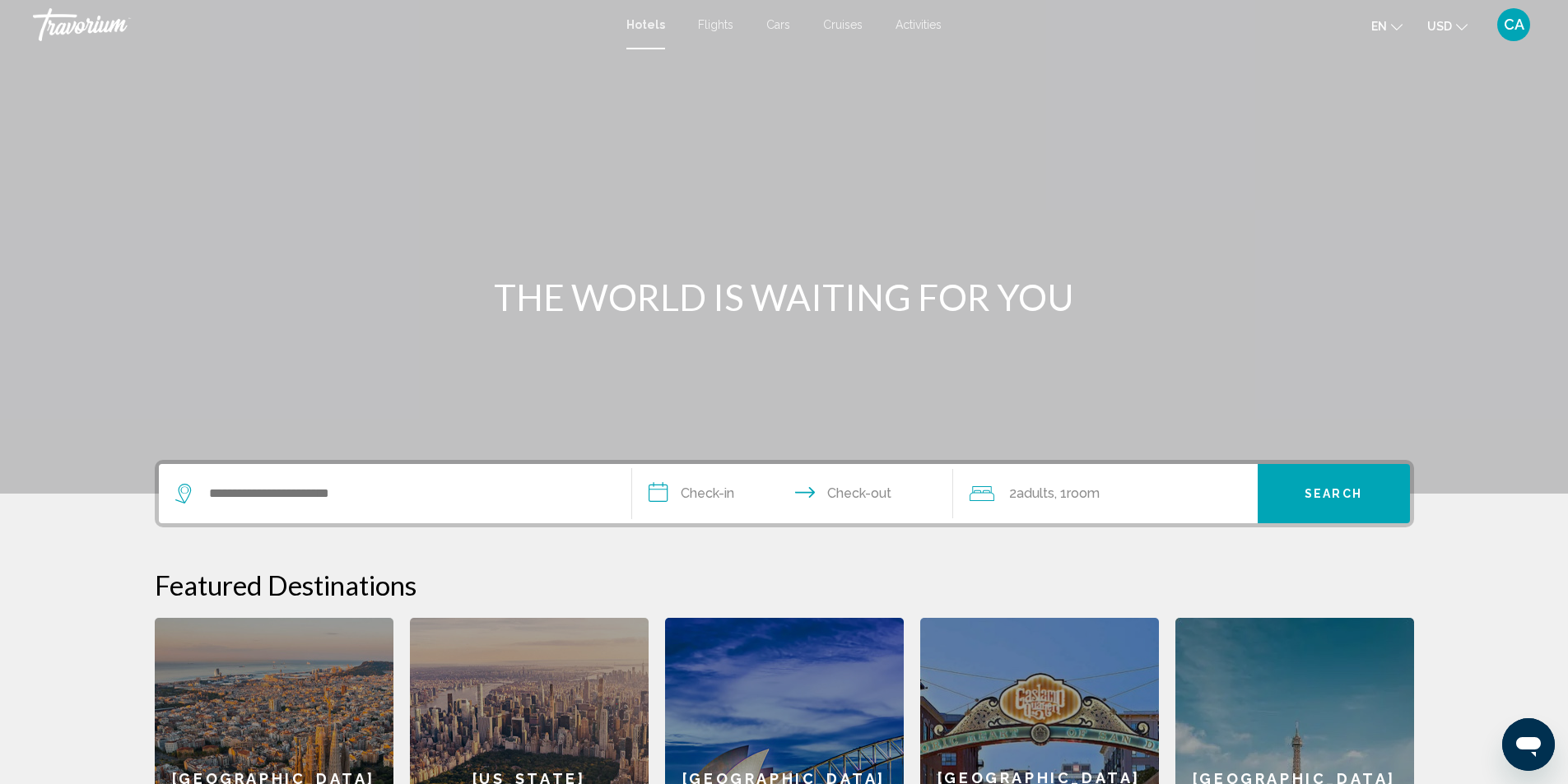
click at [1520, 740] on icon "Open messaging window" at bounding box center [1528, 747] width 25 height 20
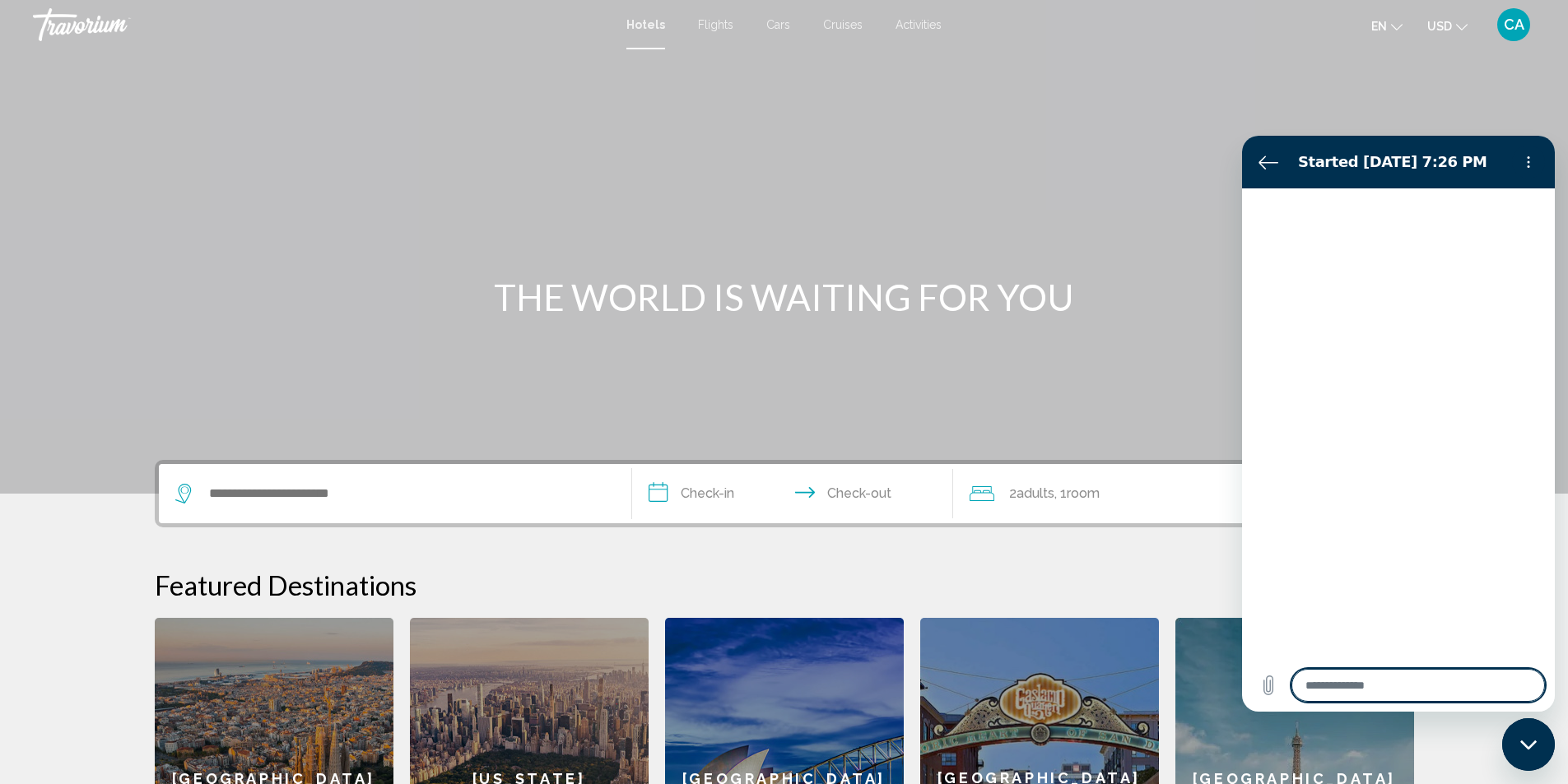
type textarea "*"
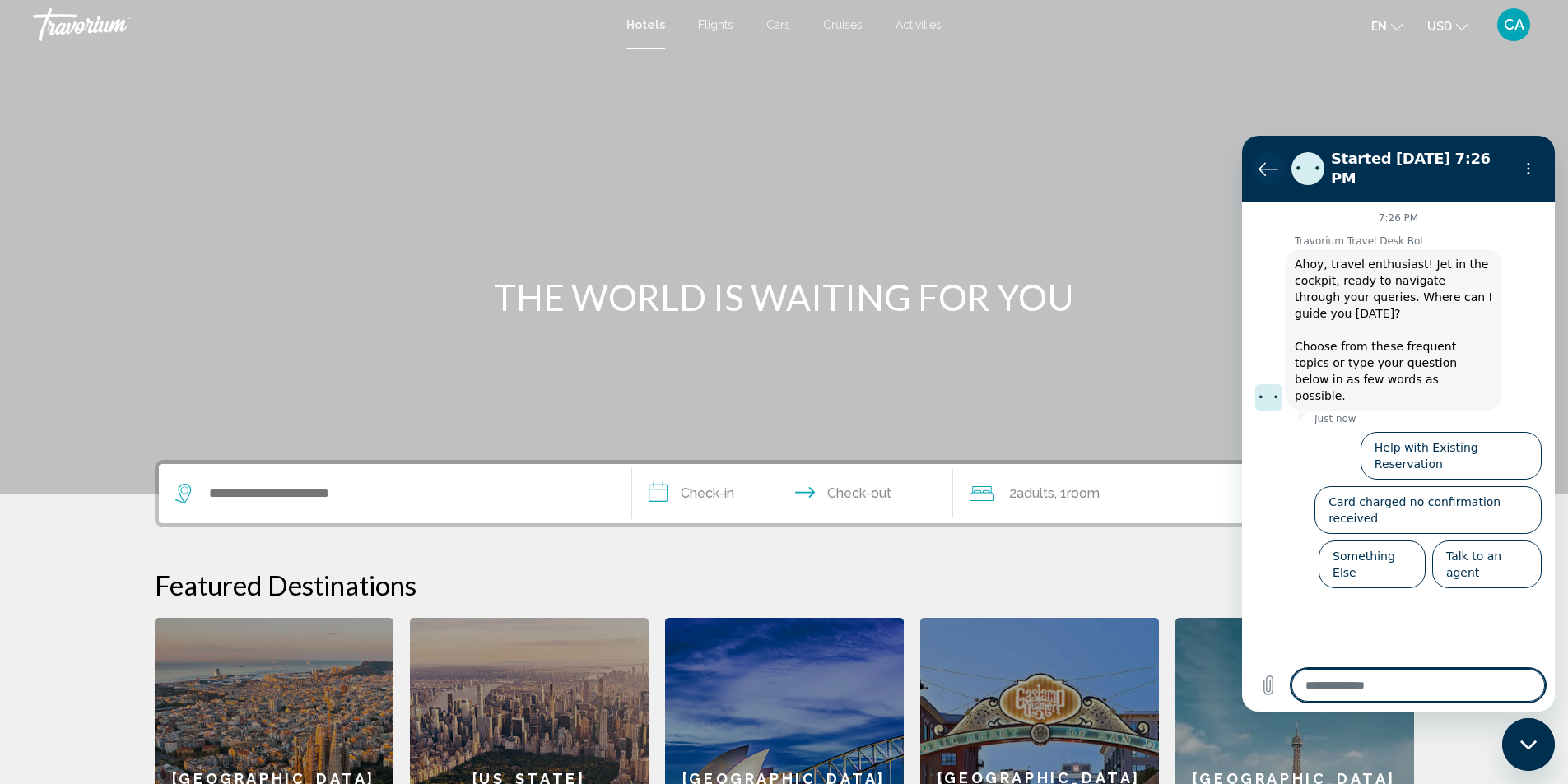
click at [1252, 162] on button "Back to the conversation list" at bounding box center [1268, 168] width 33 height 33
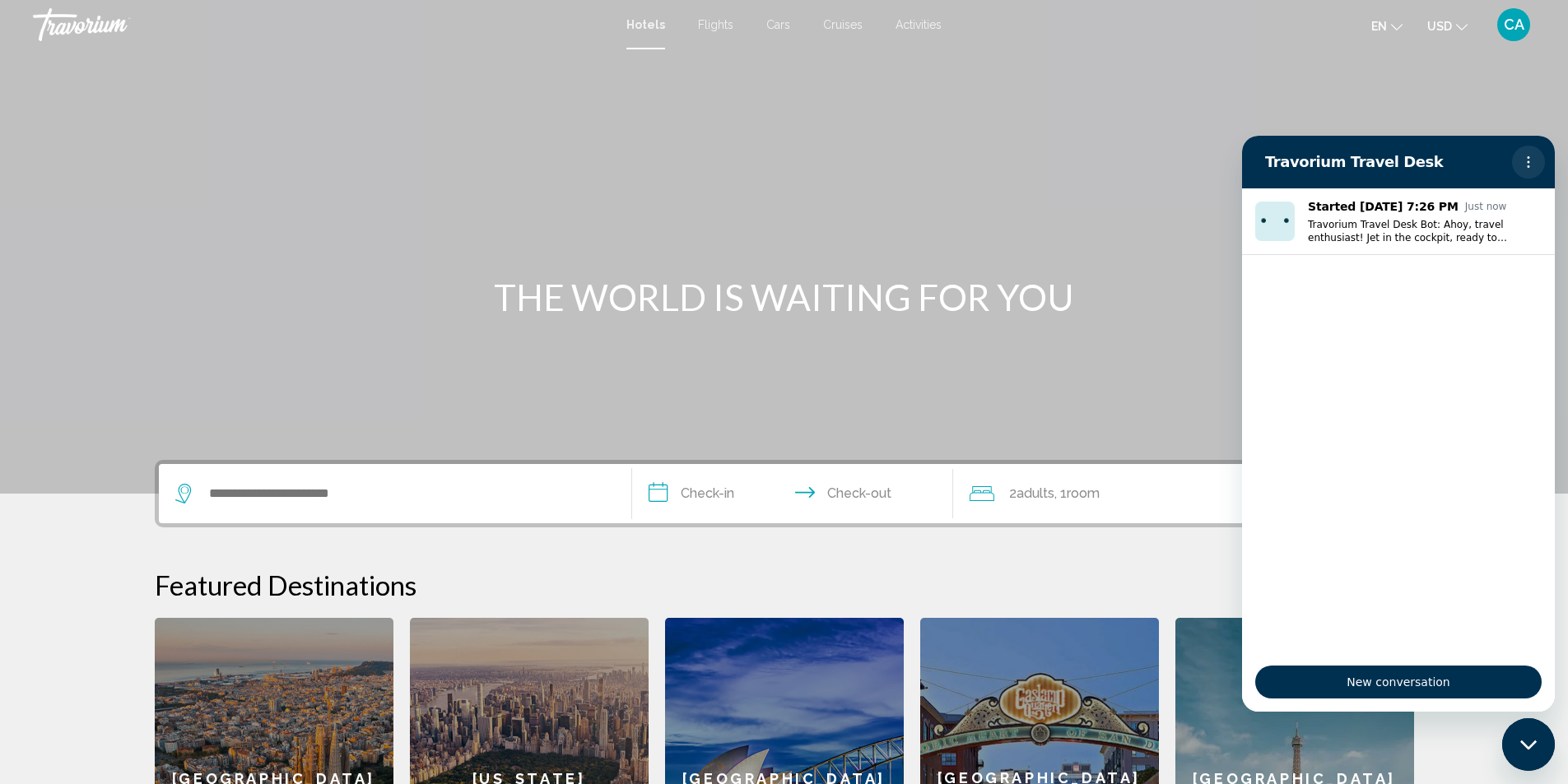
click at [1528, 160] on icon "Options menu" at bounding box center [1528, 162] width 13 height 13
click at [1504, 106] on div "Main content" at bounding box center [784, 247] width 1568 height 494
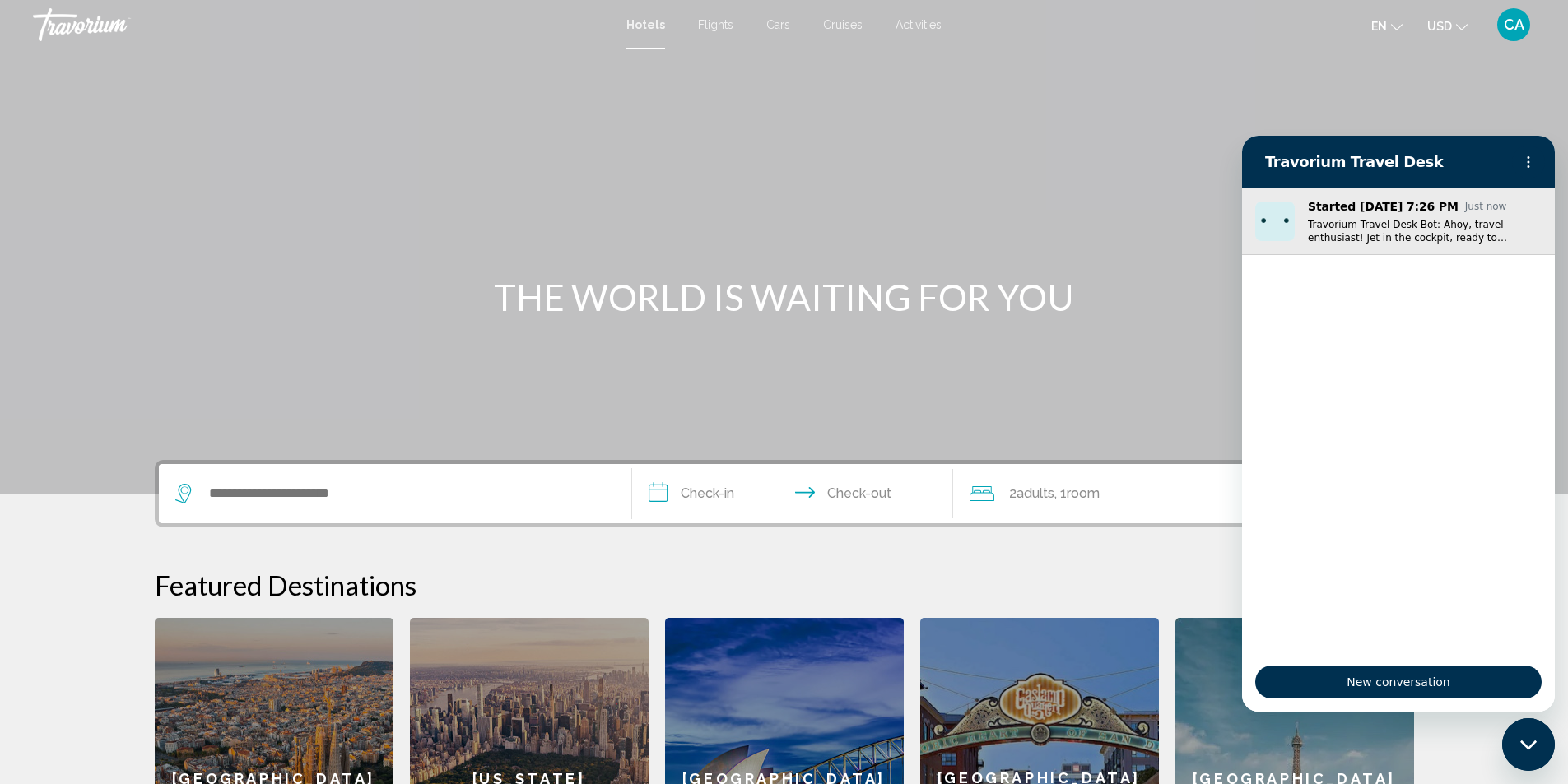
click at [1263, 216] on img "Conversation started Aug 10 at Just now, Message from Travorium Travel Desk Bot…" at bounding box center [1275, 221] width 39 height 39
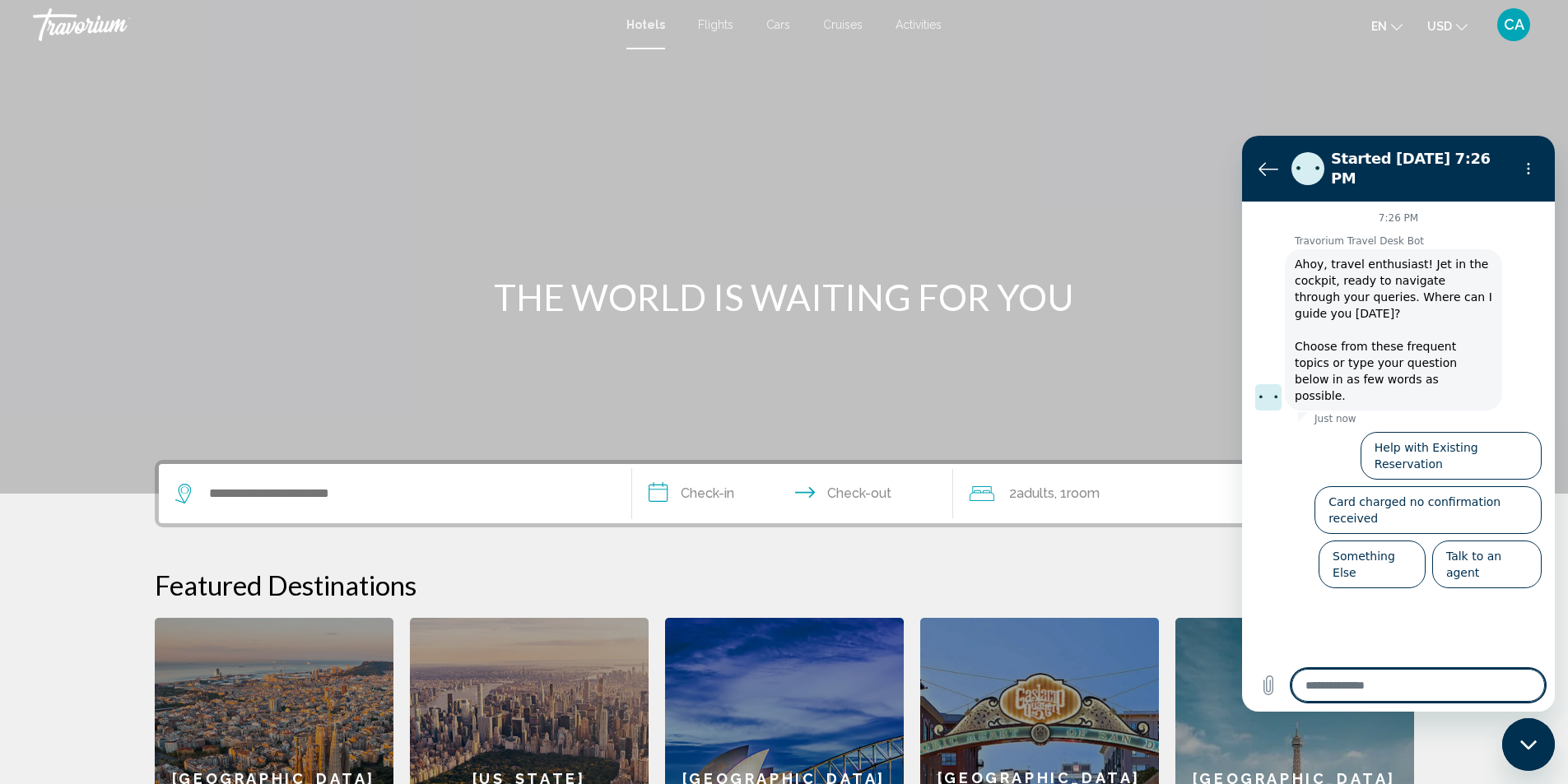
click at [1267, 384] on figure at bounding box center [1268, 397] width 26 height 26
click at [1509, 106] on div "Main content" at bounding box center [784, 247] width 1568 height 494
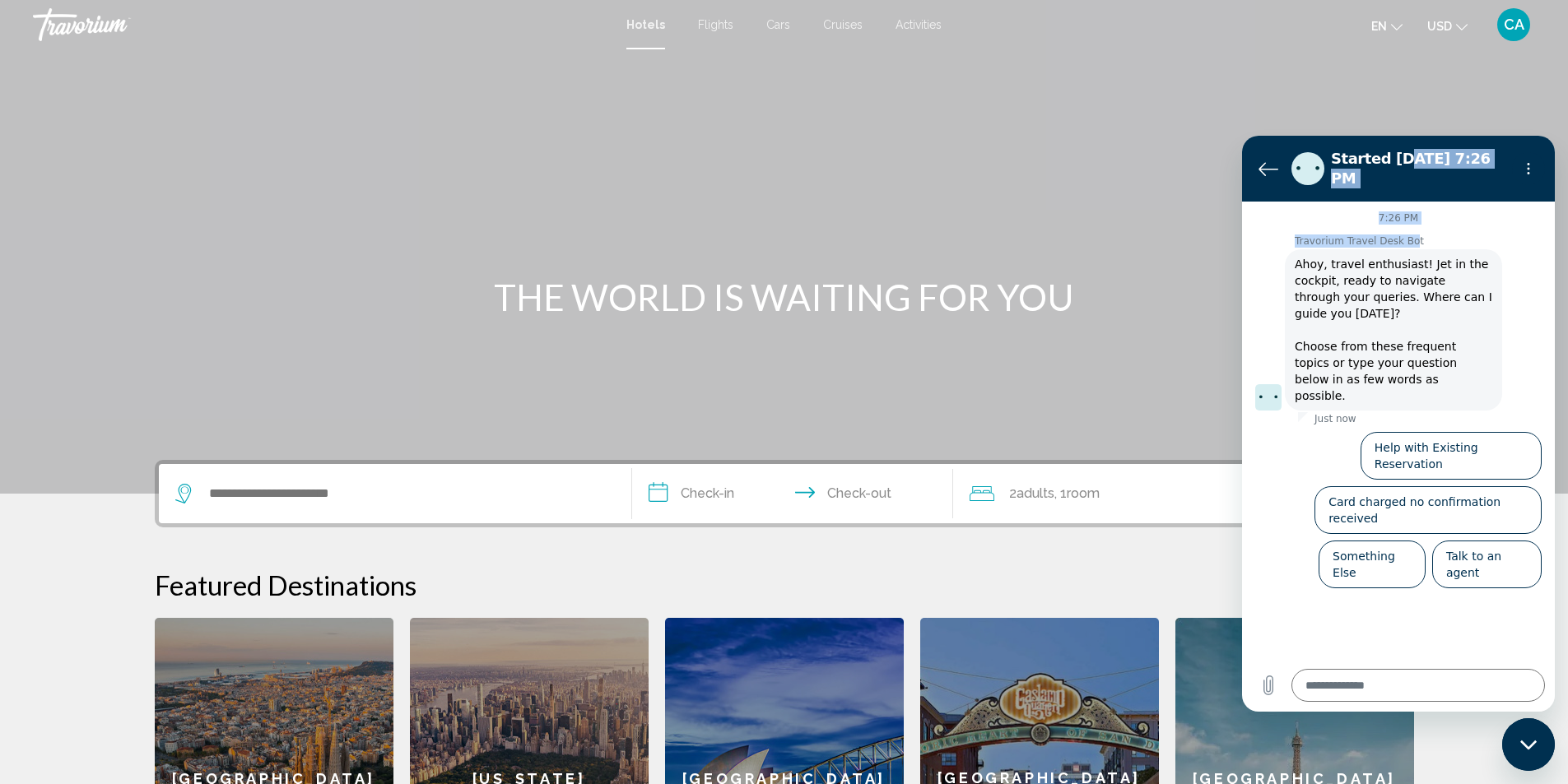
drag, startPoint x: 1399, startPoint y: 153, endPoint x: 1405, endPoint y: 226, distance: 73.2
click at [1405, 226] on div "Started Aug 10 at 7:26 PM 7:26 PM Travorium Travel Desk Bot Travorium Travel De…" at bounding box center [1399, 424] width 313 height 577
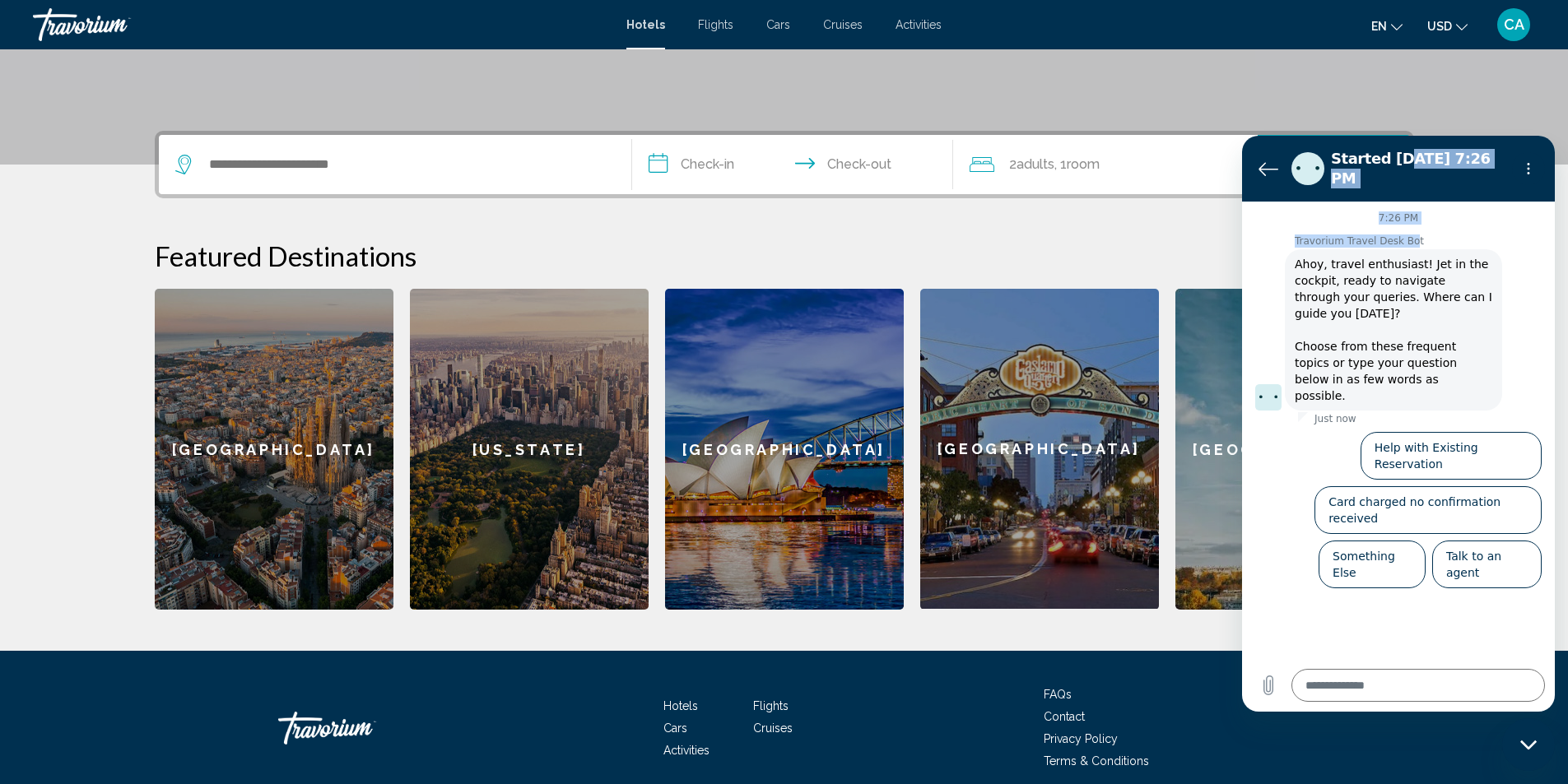
scroll to position [398, 0]
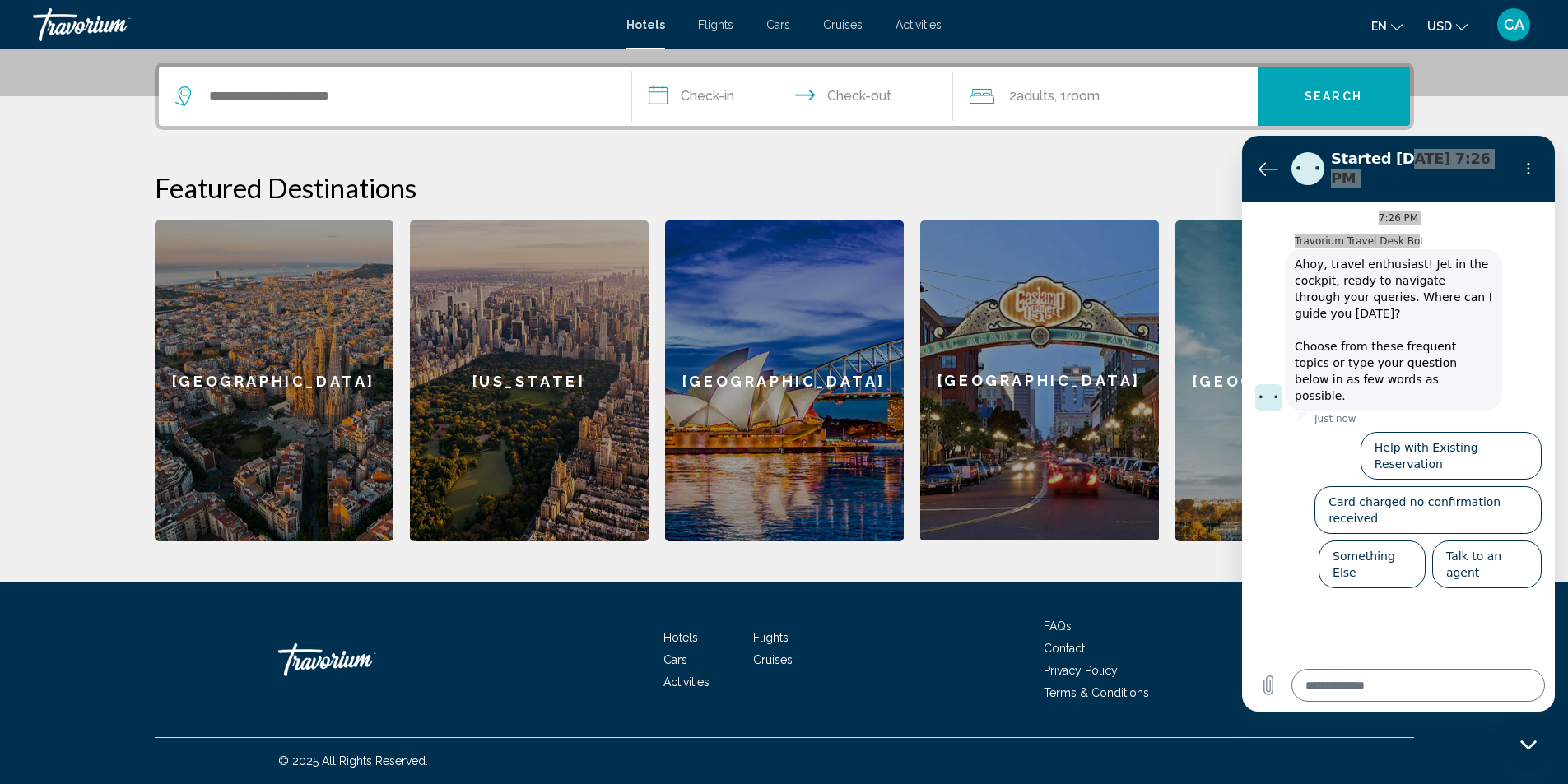
click at [774, 662] on span "Cruises" at bounding box center [773, 660] width 39 height 13
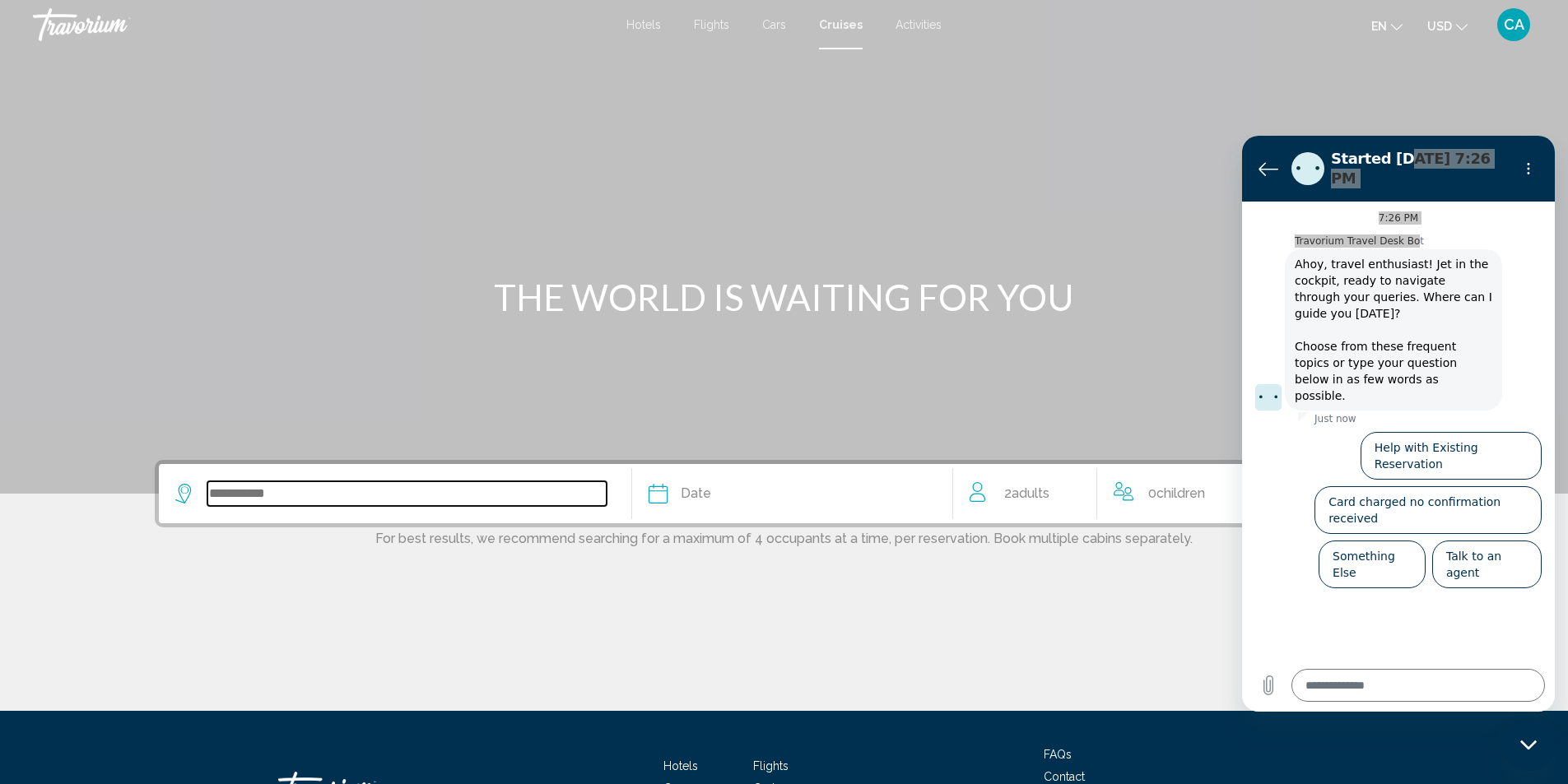
click at [252, 496] on input "Search widget" at bounding box center [406, 493] width 399 height 25
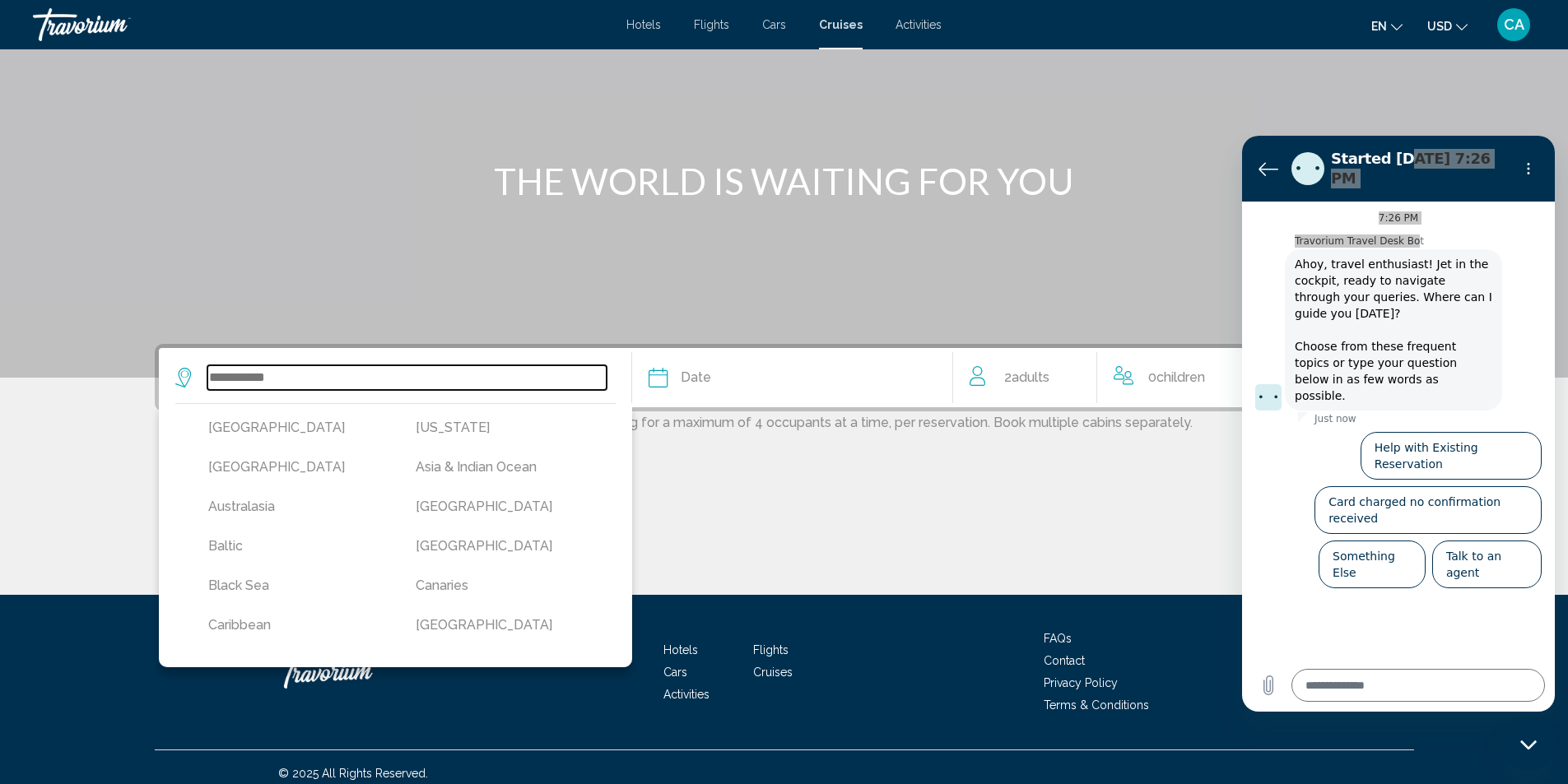
scroll to position [128, 0]
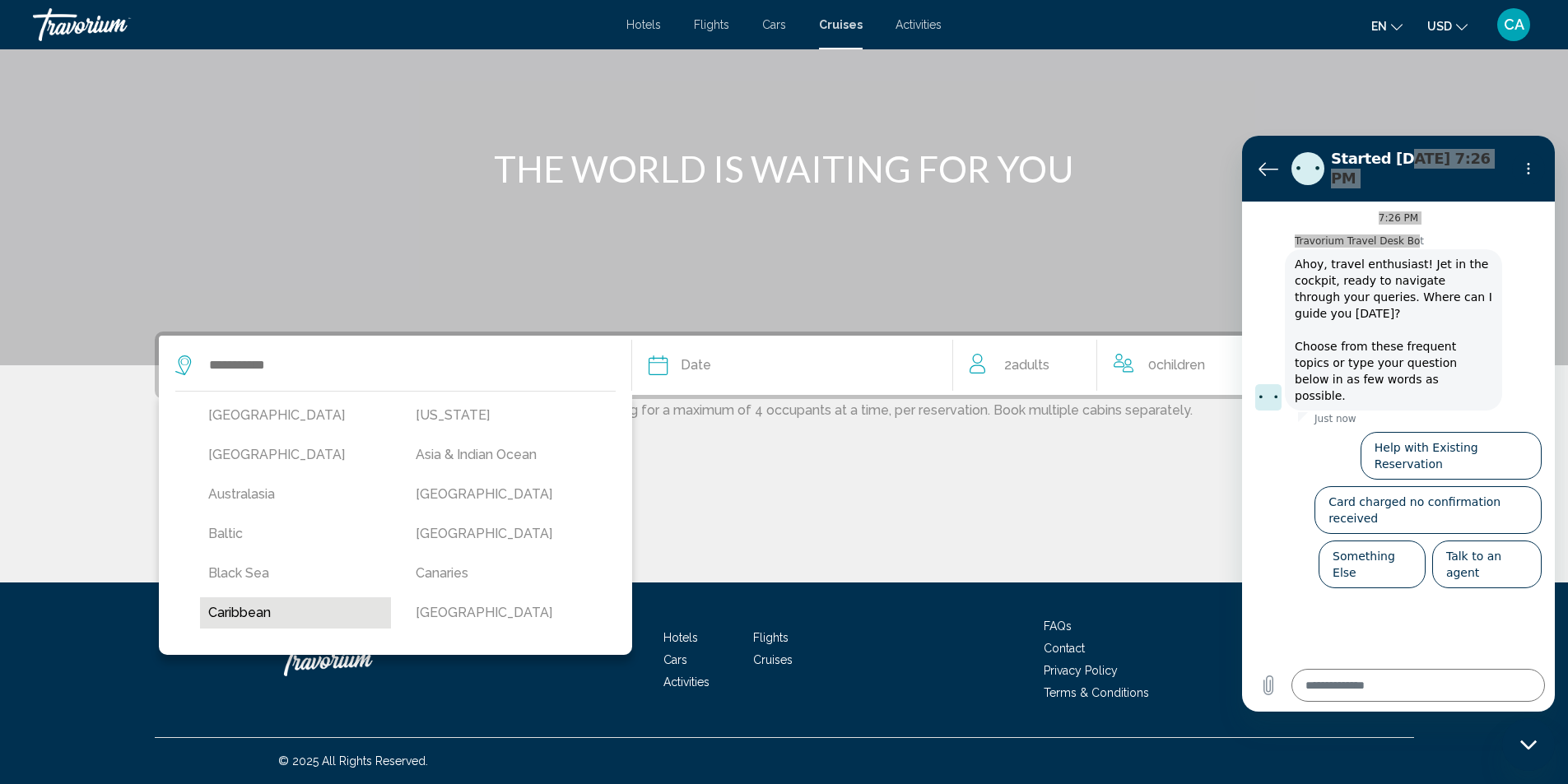
click at [270, 605] on button "Caribbean" at bounding box center [296, 613] width 192 height 31
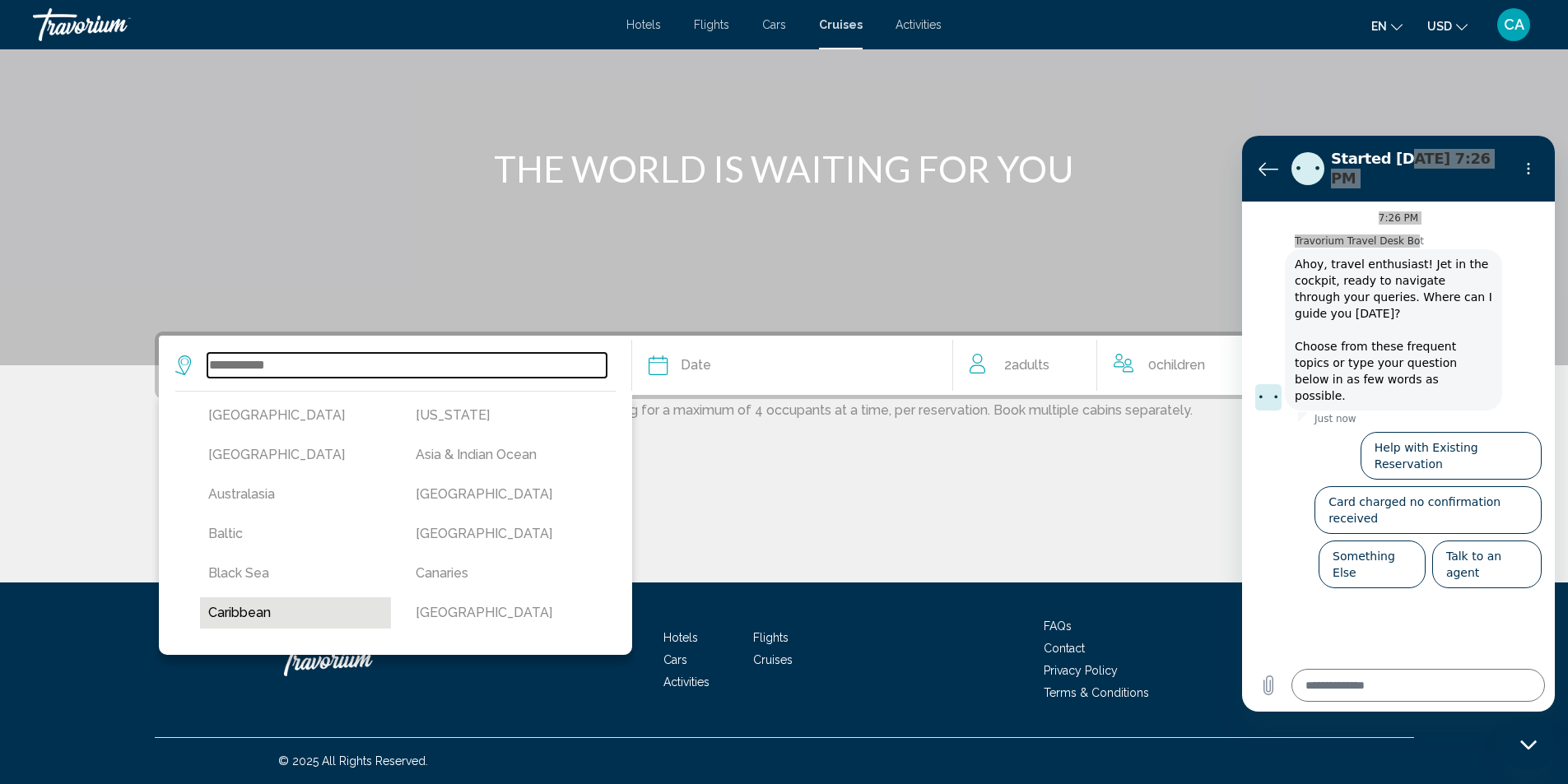
type input "*********"
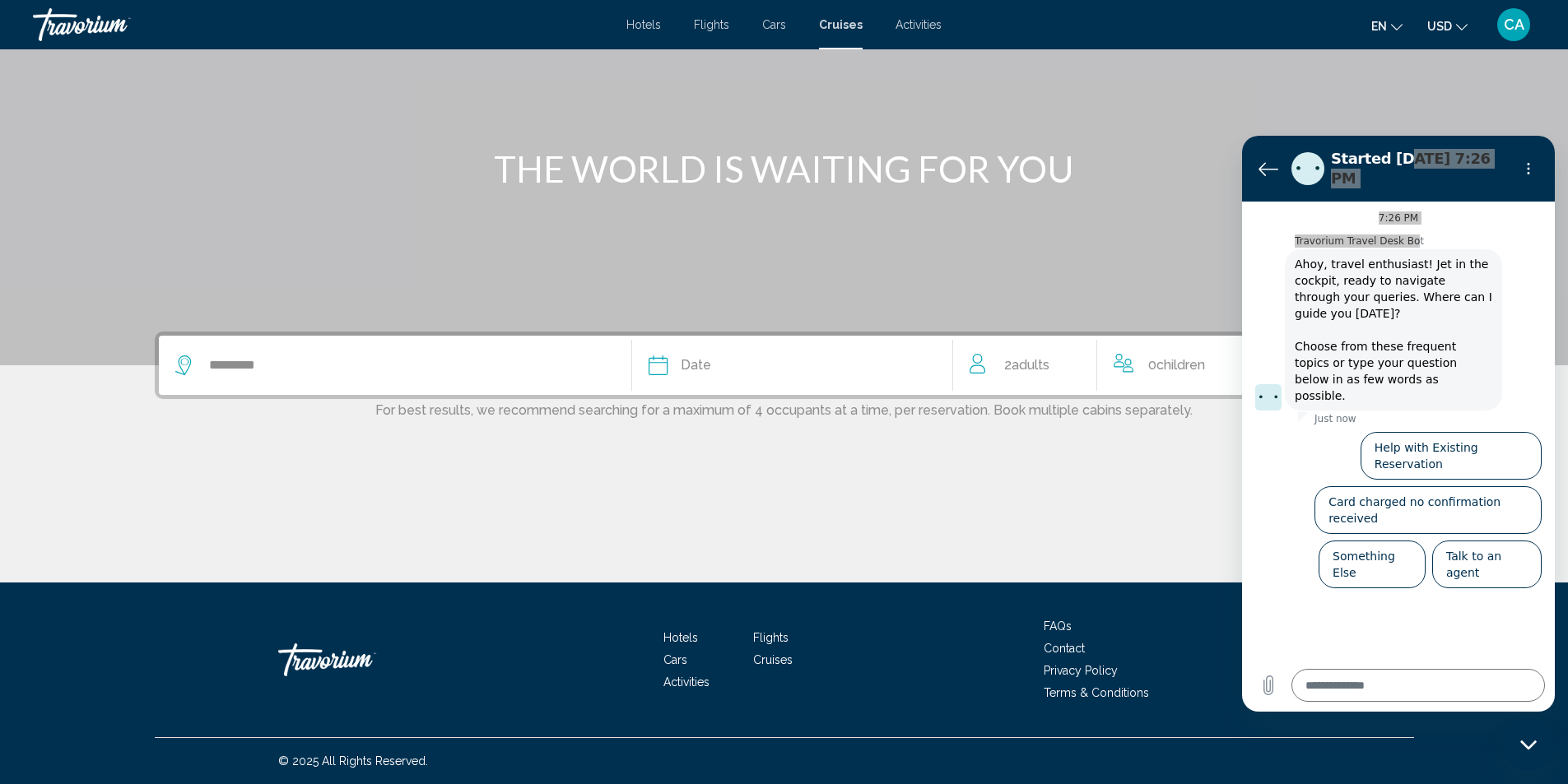
click at [824, 372] on div "Date" at bounding box center [793, 365] width 287 height 23
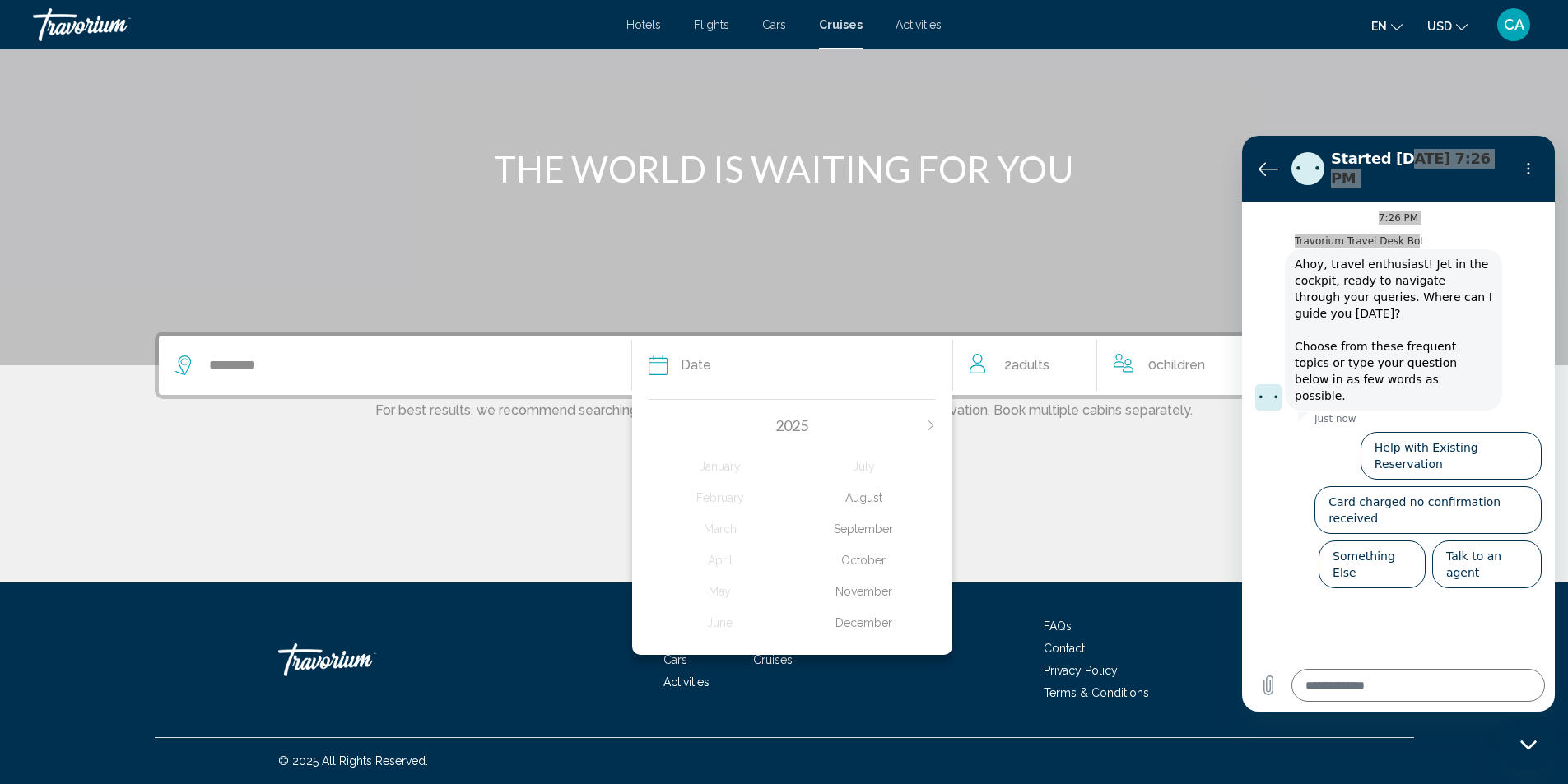
click at [633, 366] on app-cruises-date-select "Date 2025 January February March April May June July August September October N…" at bounding box center [793, 366] width 321 height 60
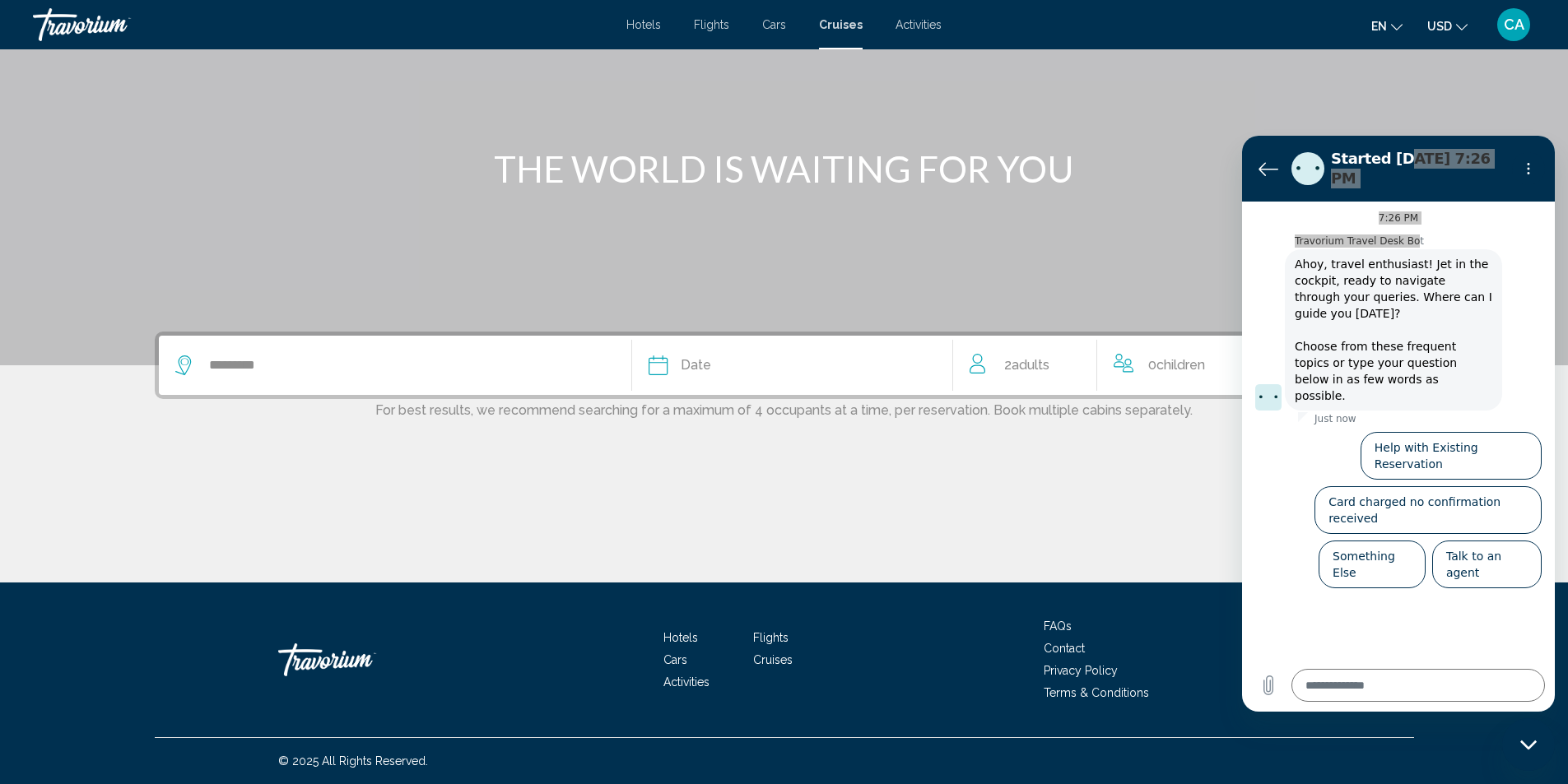
click at [658, 366] on icon "Search widget" at bounding box center [658, 365] width 20 height 20
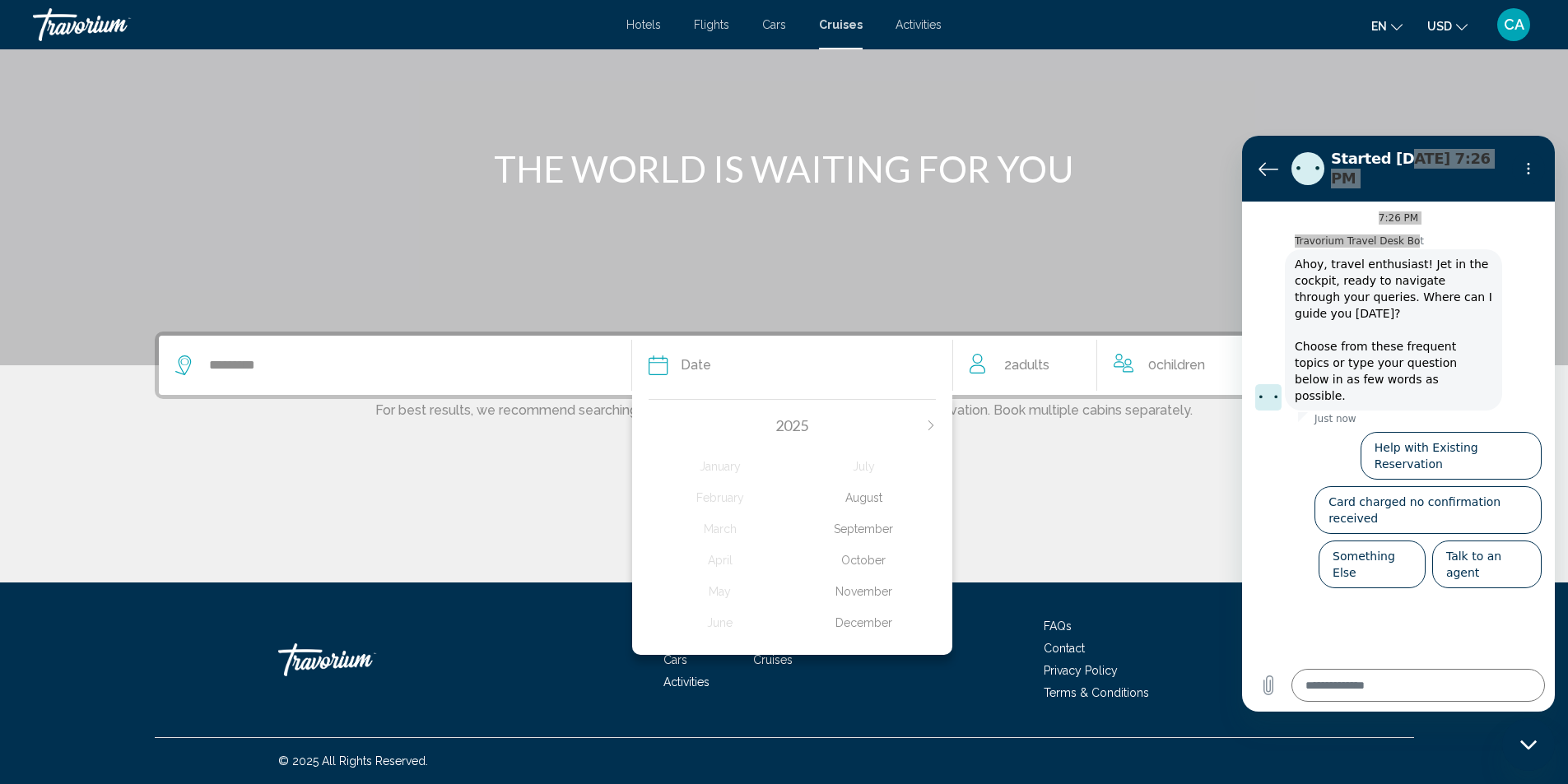
click at [658, 366] on icon "Search widget" at bounding box center [658, 365] width 20 height 20
click at [864, 498] on div "August" at bounding box center [863, 497] width 144 height 30
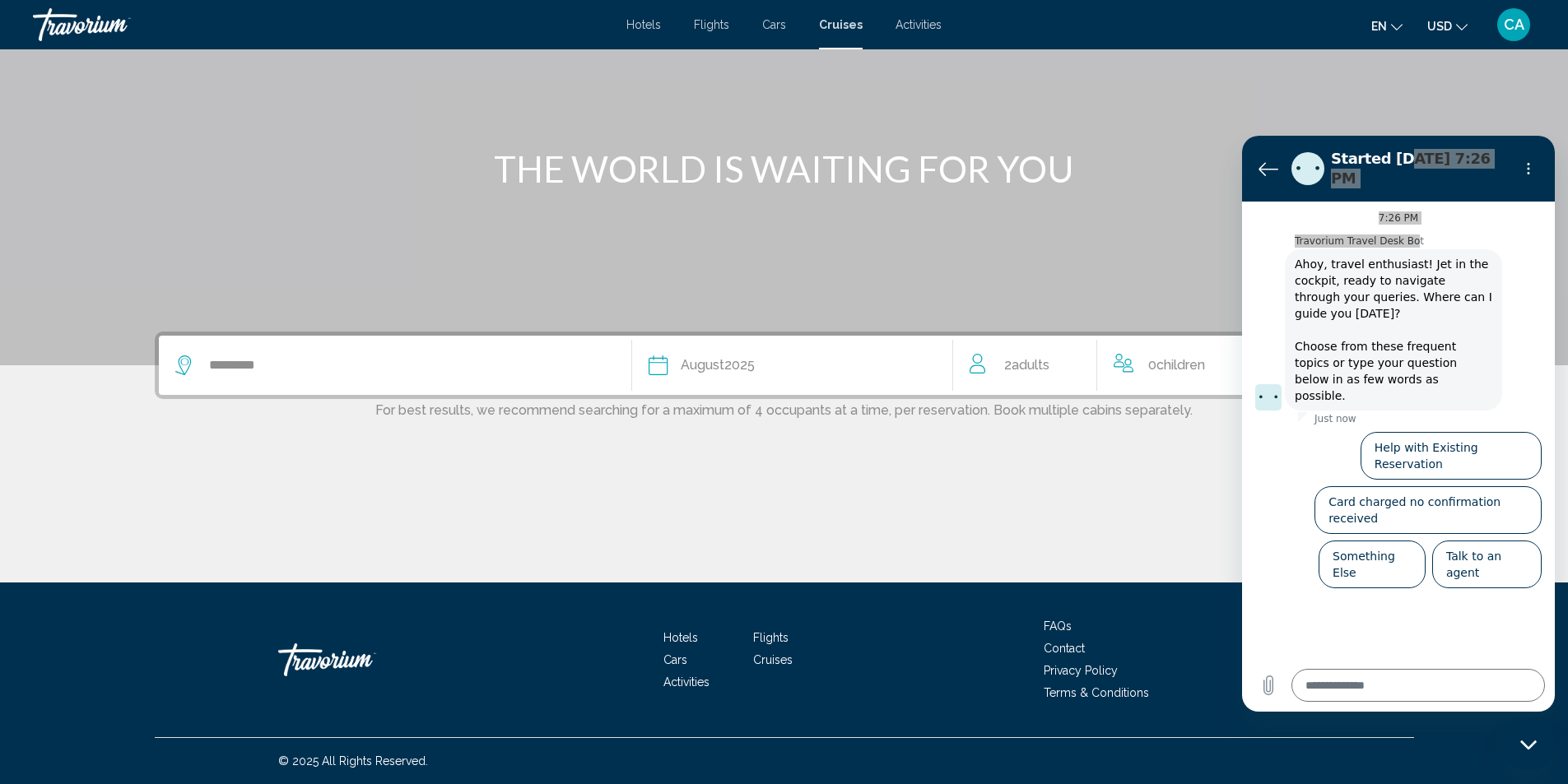
click at [656, 366] on icon "Search widget" at bounding box center [658, 365] width 20 height 20
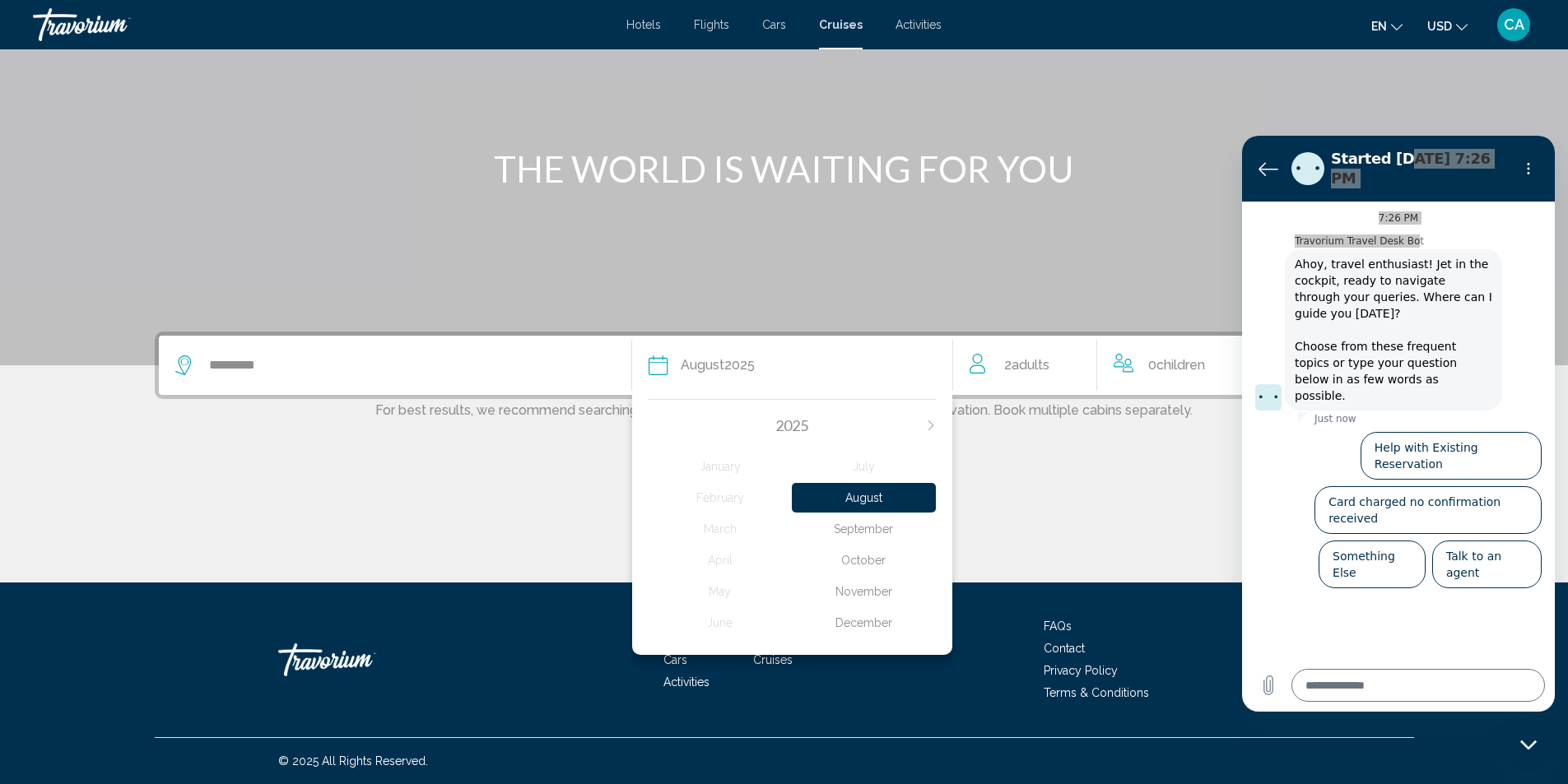
click at [656, 366] on icon "Search widget" at bounding box center [658, 365] width 20 height 20
click at [1037, 419] on div "********* Date August 2025 2025 January February March April May June July Augu…" at bounding box center [784, 457] width 1325 height 251
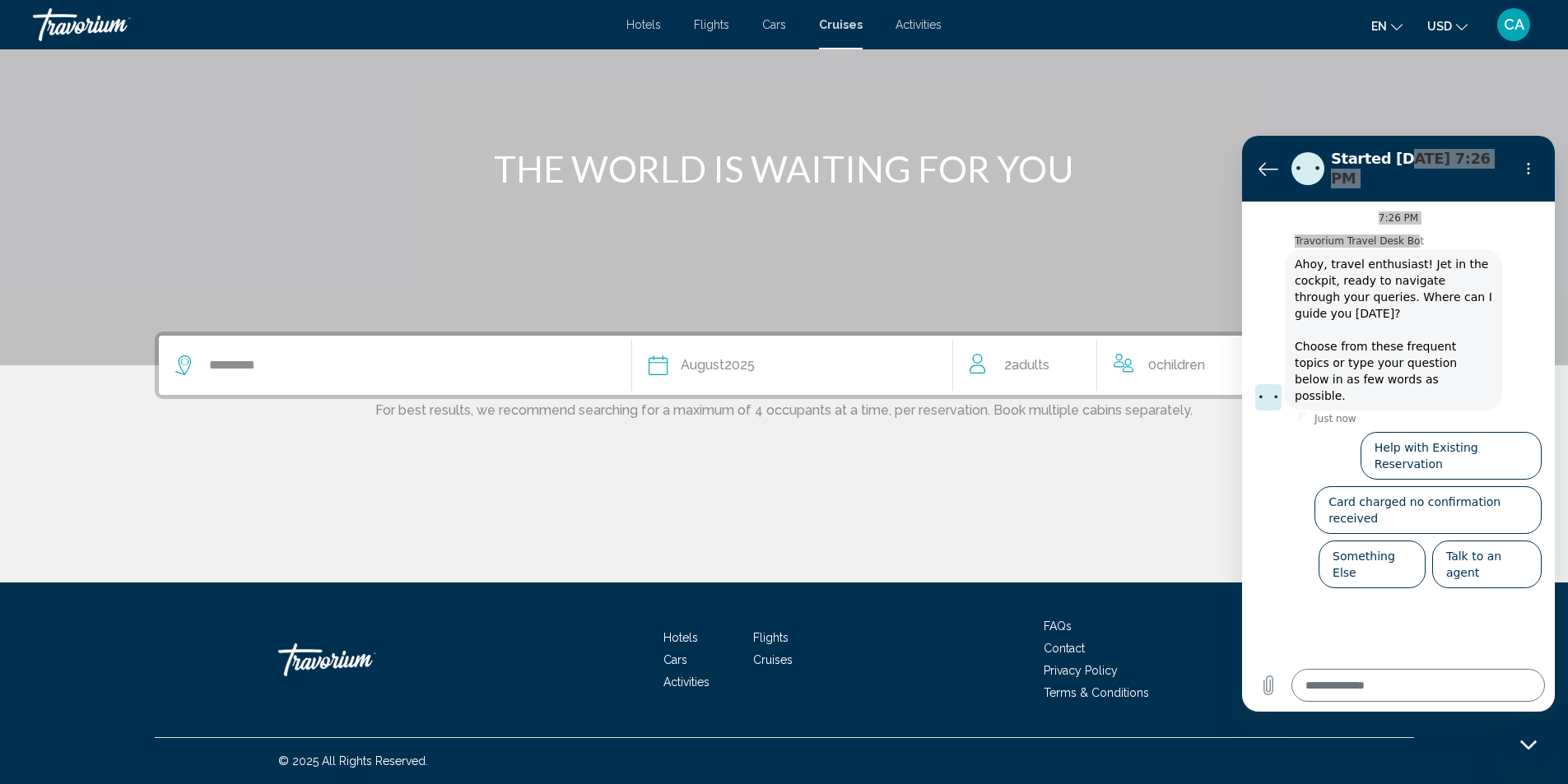
click at [1022, 365] on span "Adults" at bounding box center [1031, 365] width 38 height 15
click at [974, 361] on icon "Decrement adults" at bounding box center [976, 361] width 14 height 20
click at [1531, 164] on icon "Options menu" at bounding box center [1528, 168] width 13 height 13
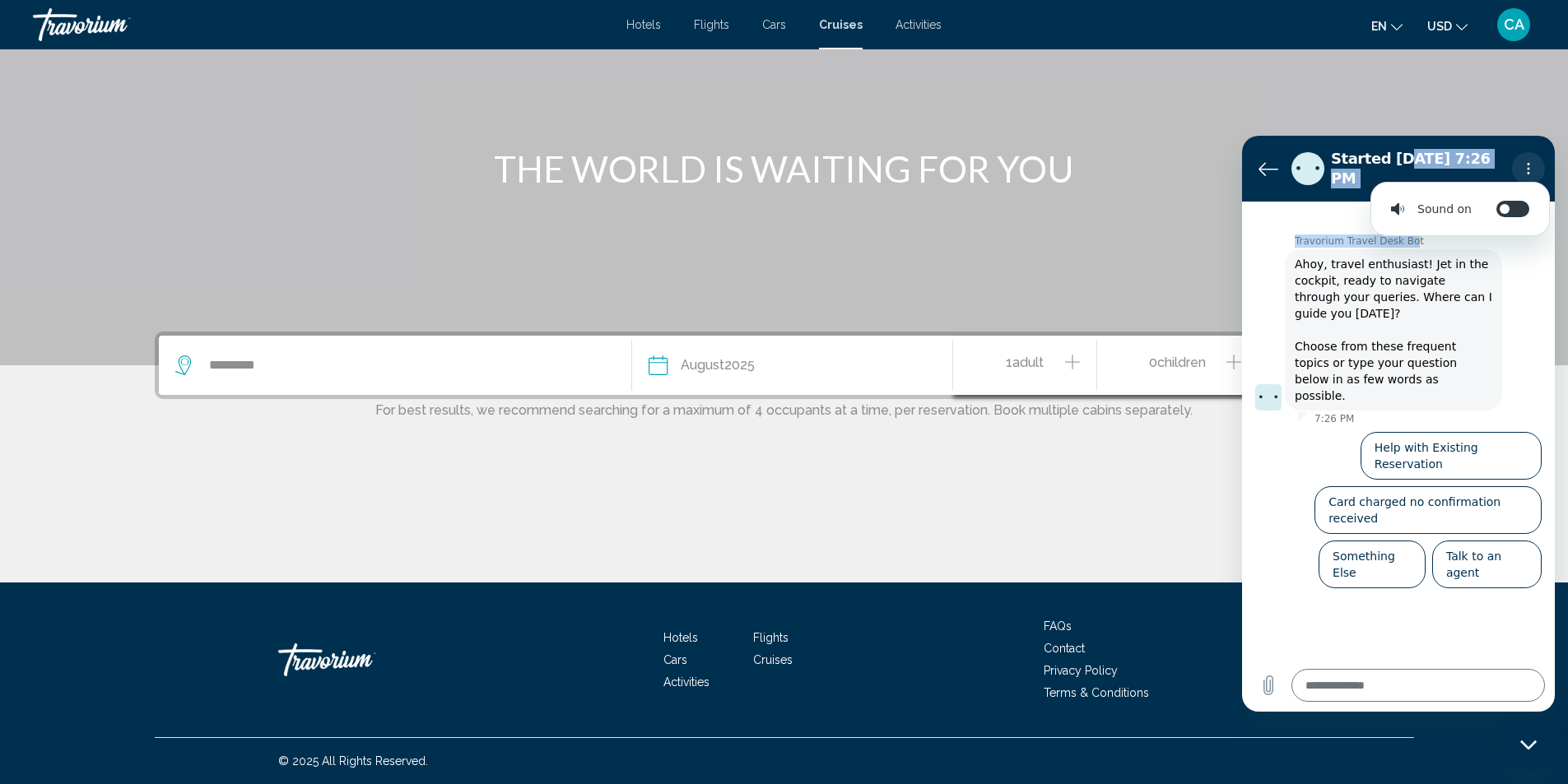
click at [1531, 164] on icon "Options menu" at bounding box center [1528, 168] width 13 height 13
click at [1526, 162] on icon "Options menu" at bounding box center [1528, 168] width 13 height 13
click at [1407, 212] on p "7:26 PM" at bounding box center [1398, 218] width 39 height 13
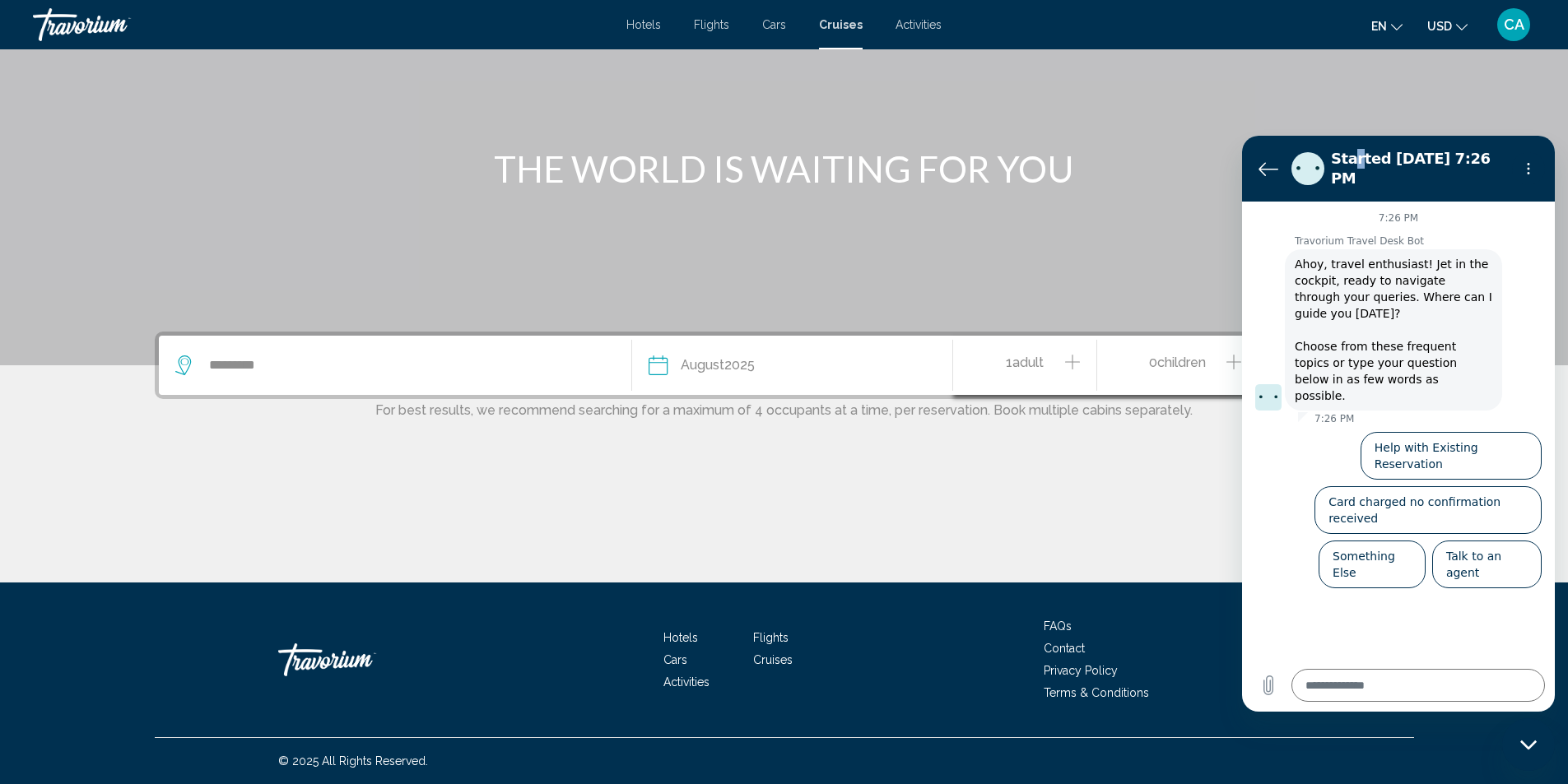
drag, startPoint x: 1348, startPoint y: 143, endPoint x: 1355, endPoint y: 171, distance: 28.9
click at [1355, 171] on section "Started Aug 10 at 7:26 PM" at bounding box center [1399, 168] width 313 height 65
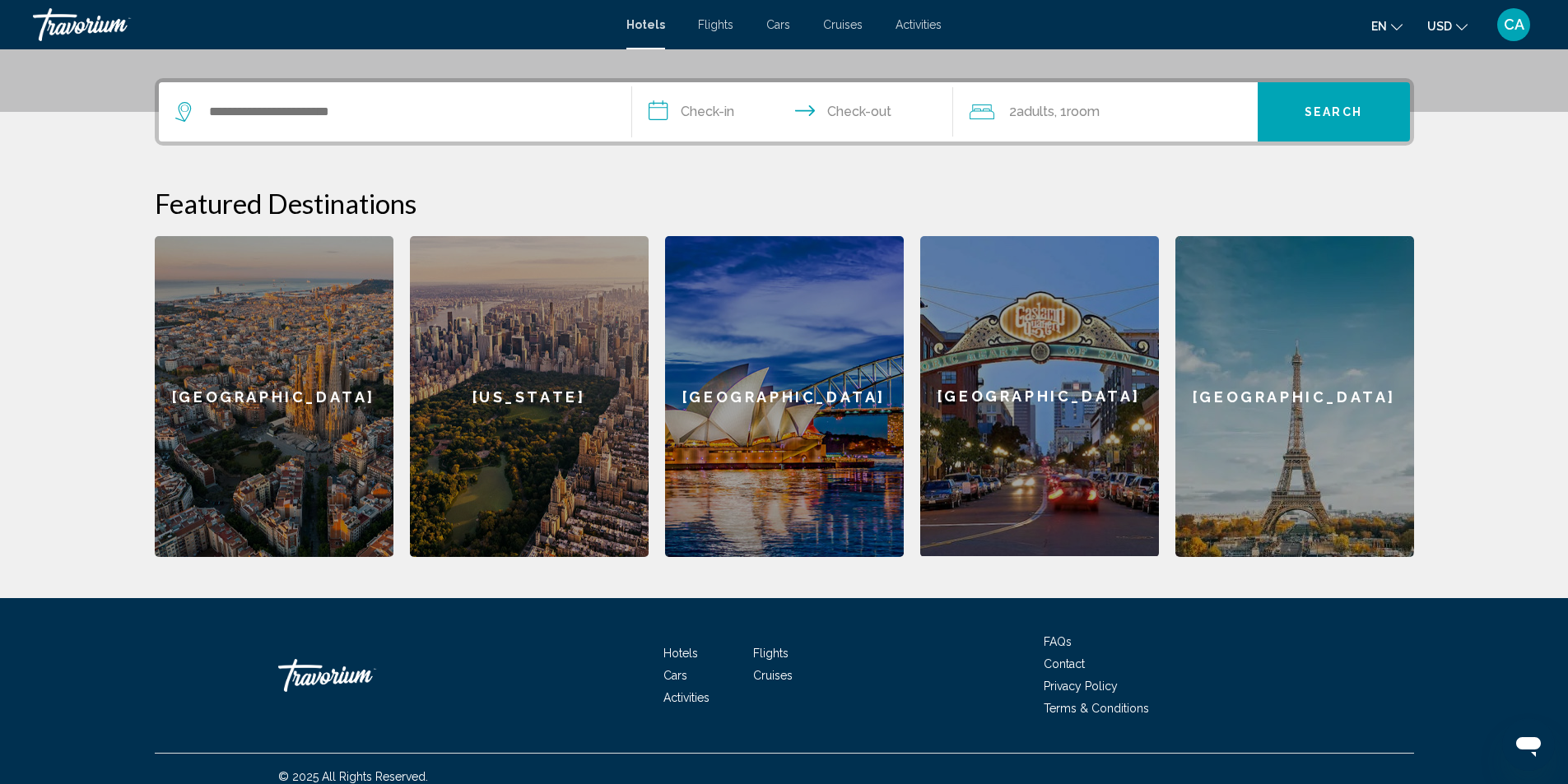
scroll to position [398, 0]
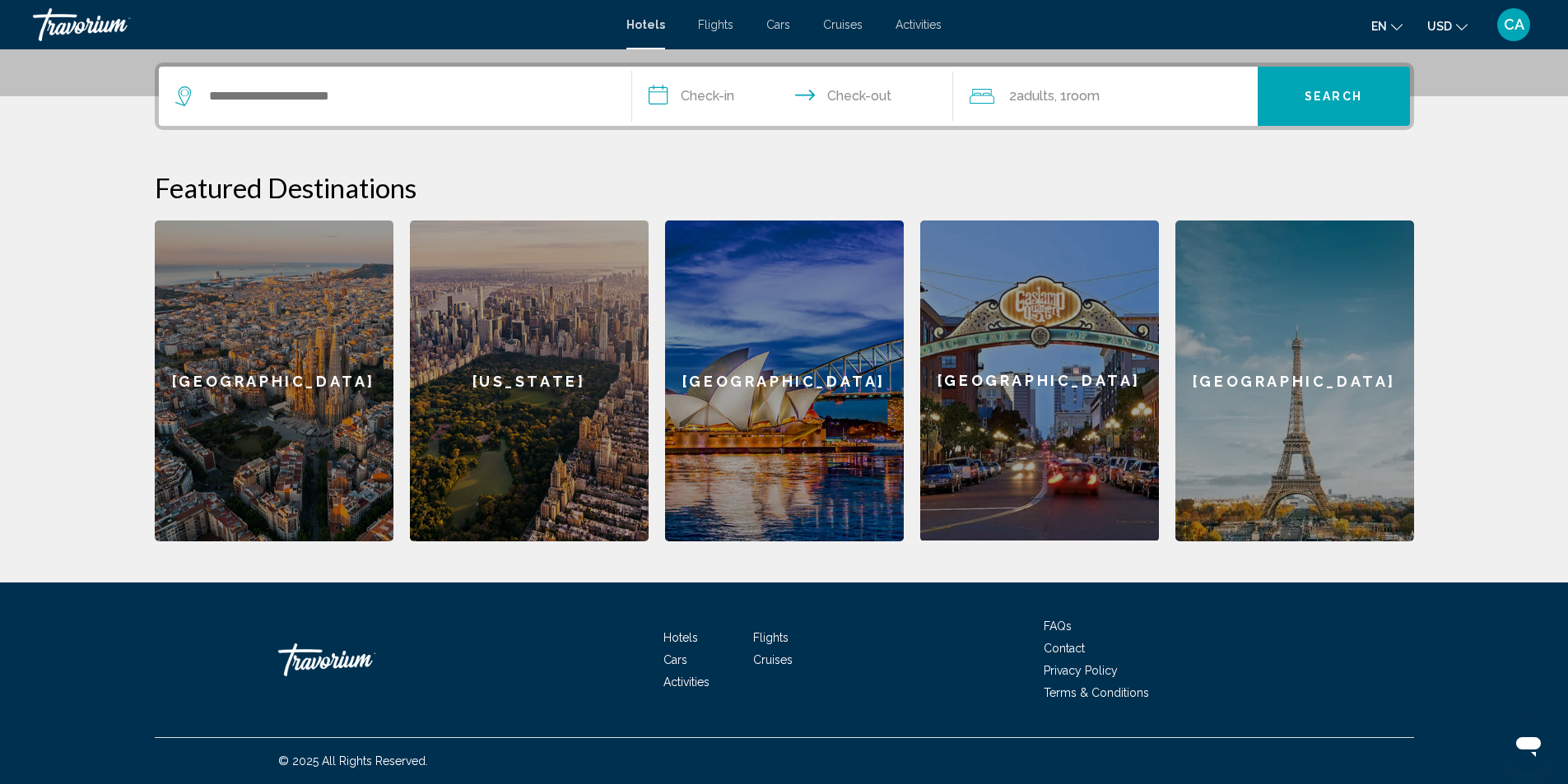
click at [779, 656] on span "Cruises" at bounding box center [773, 660] width 39 height 13
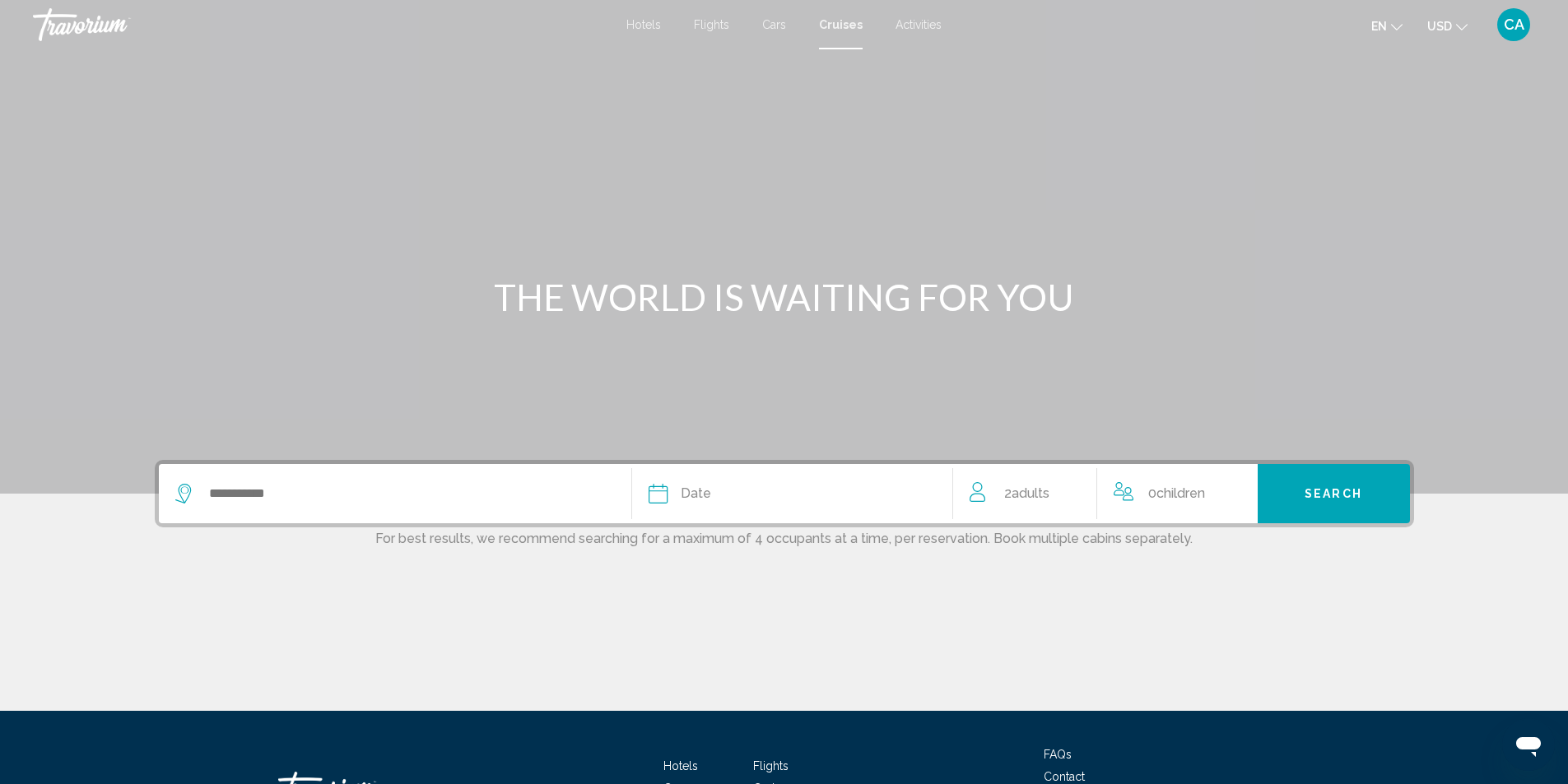
click at [322, 508] on div "Search widget" at bounding box center [395, 494] width 440 height 60
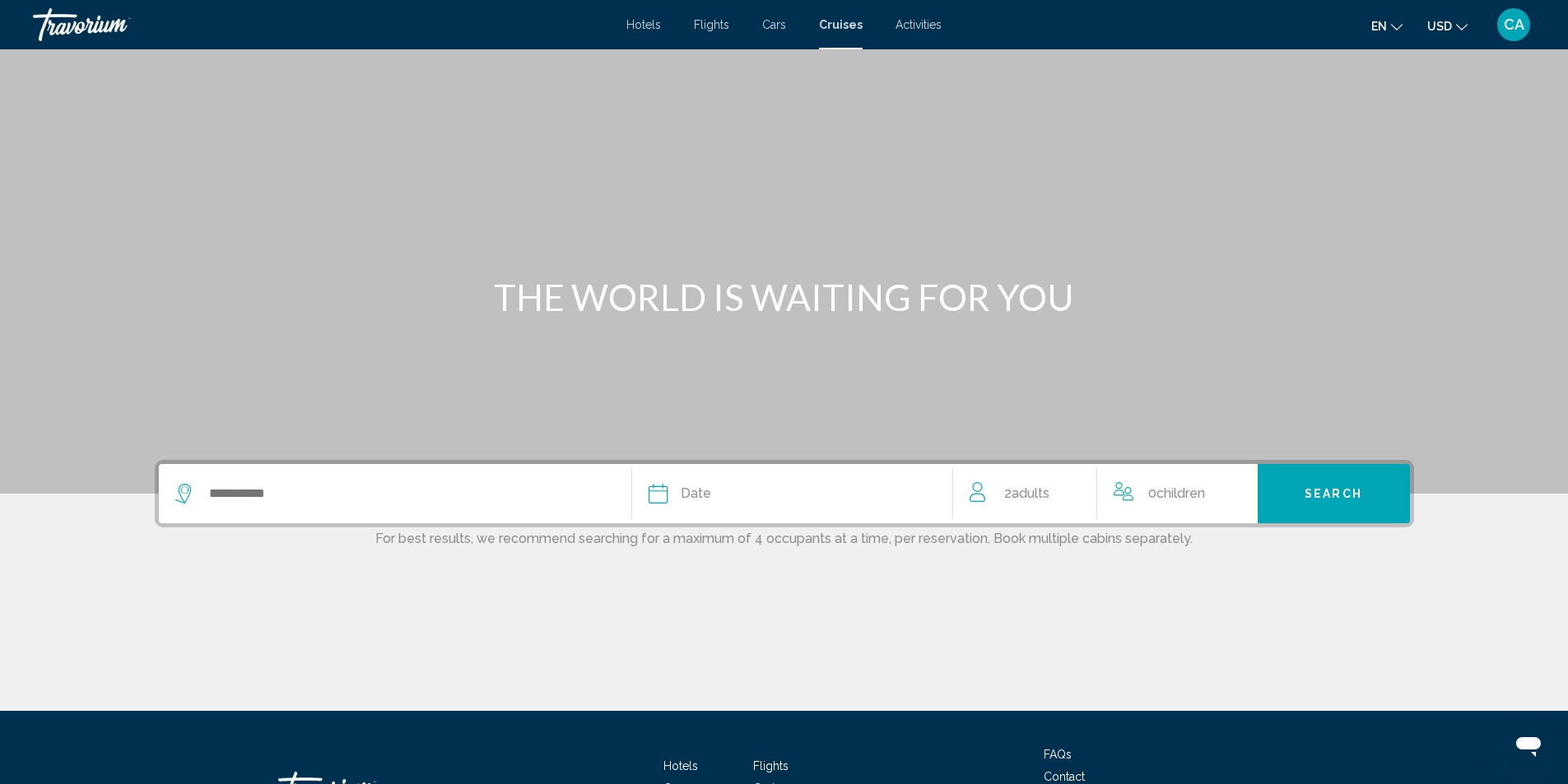
scroll to position [128, 0]
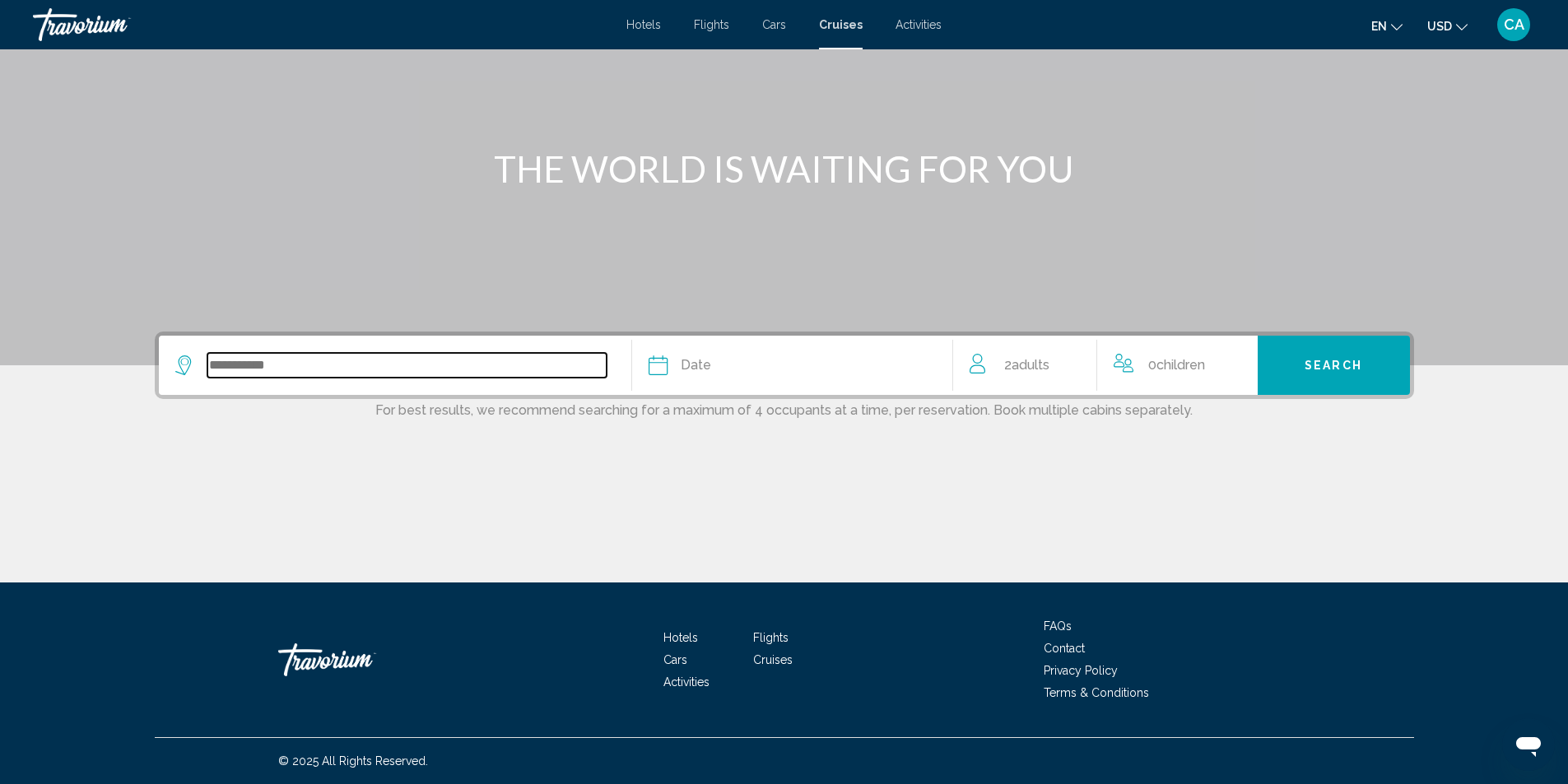
click at [534, 362] on input "Search widget" at bounding box center [406, 365] width 399 height 25
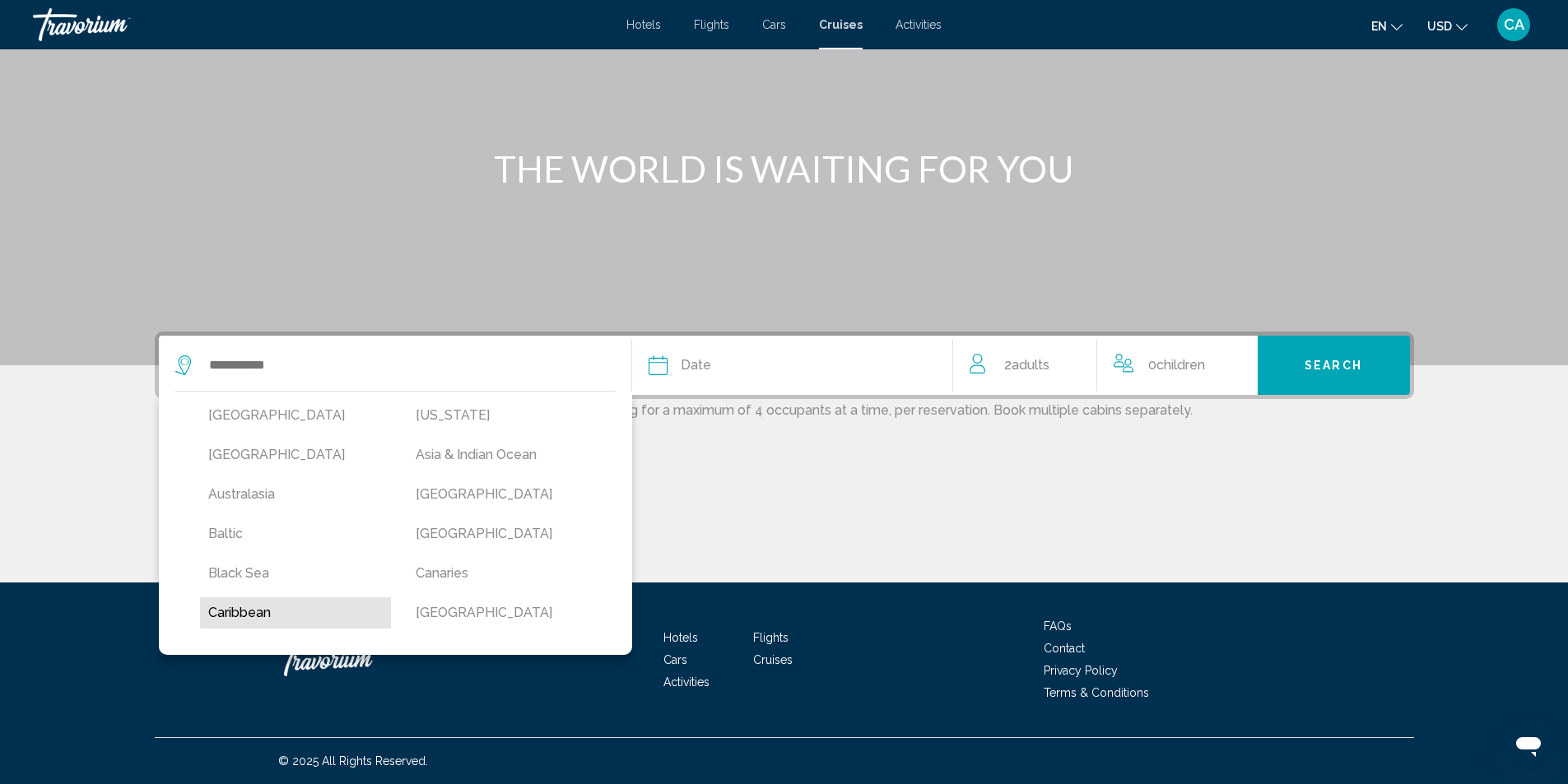
click at [238, 614] on button "Caribbean" at bounding box center [296, 613] width 192 height 31
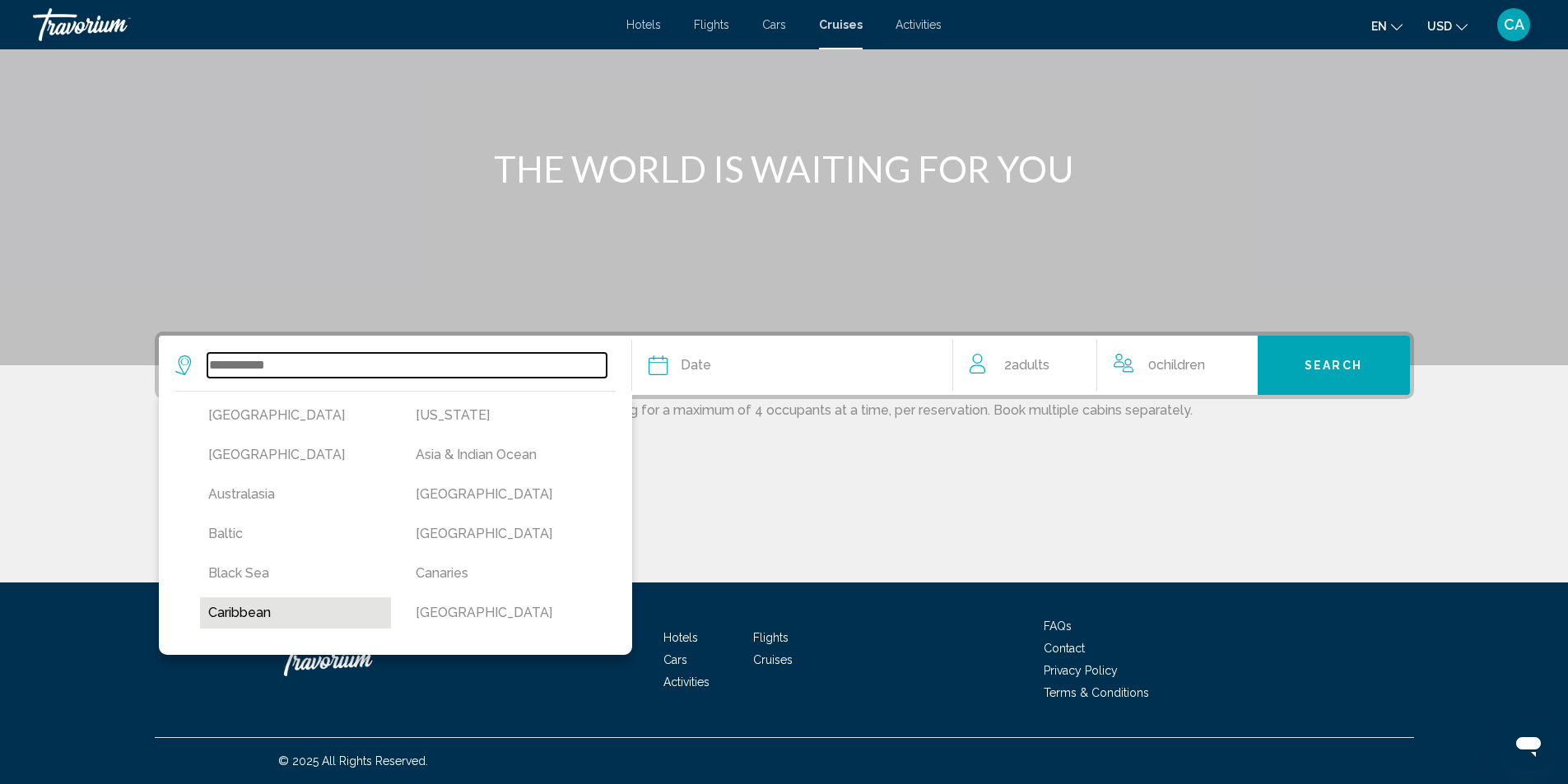
type input "*********"
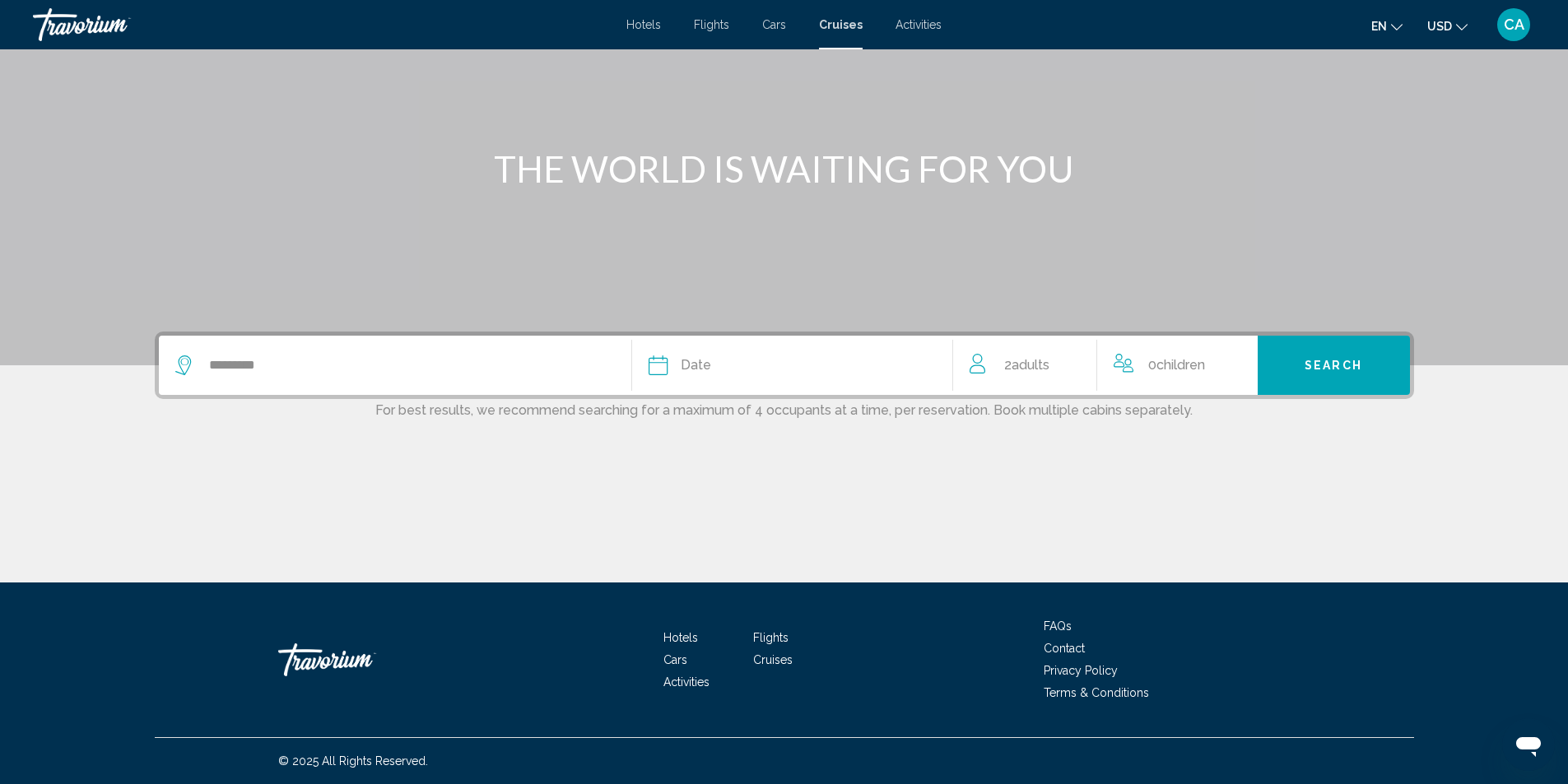
click at [656, 366] on icon "Search widget" at bounding box center [658, 365] width 20 height 20
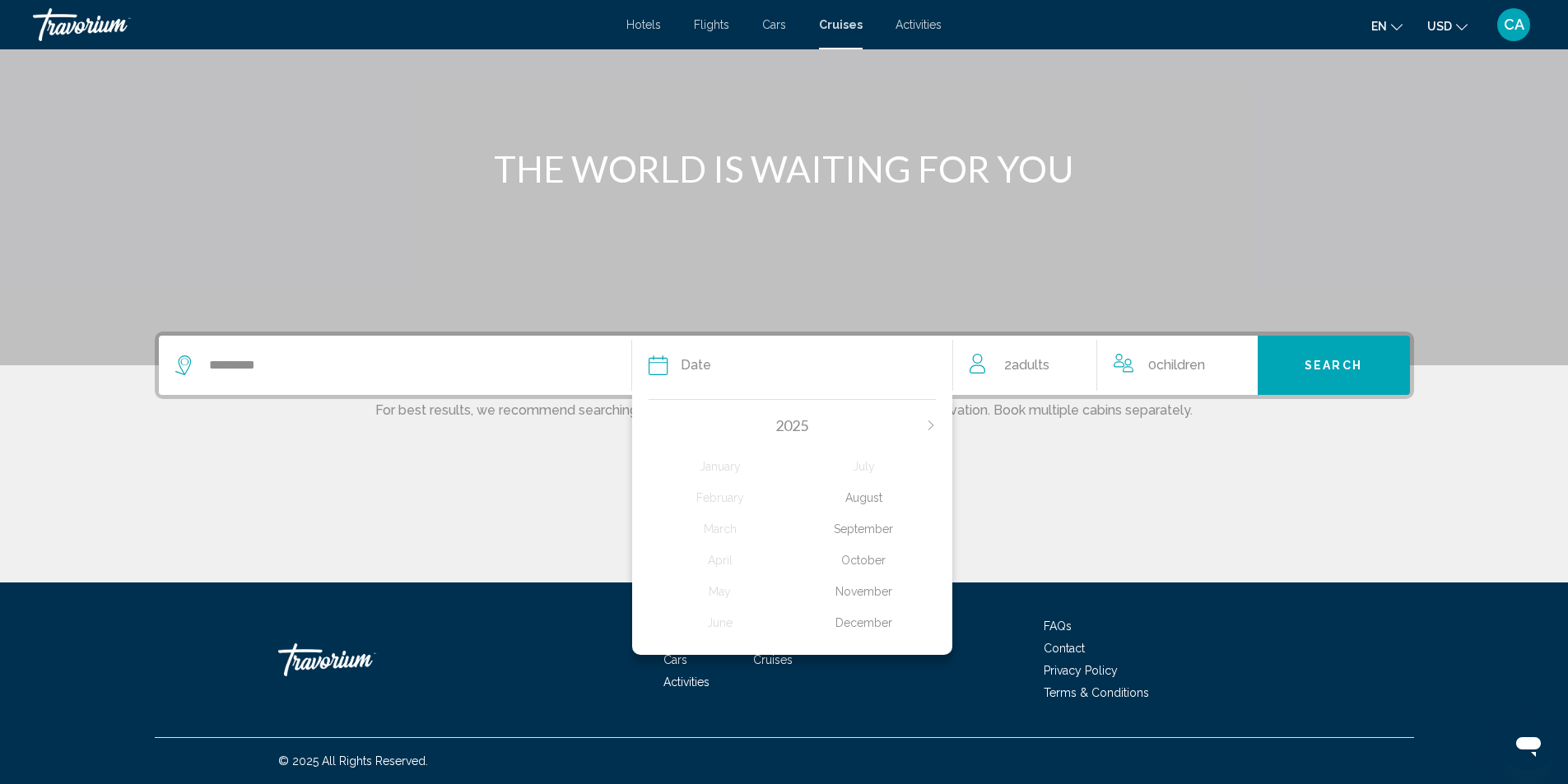
click at [867, 503] on div "August" at bounding box center [863, 497] width 144 height 30
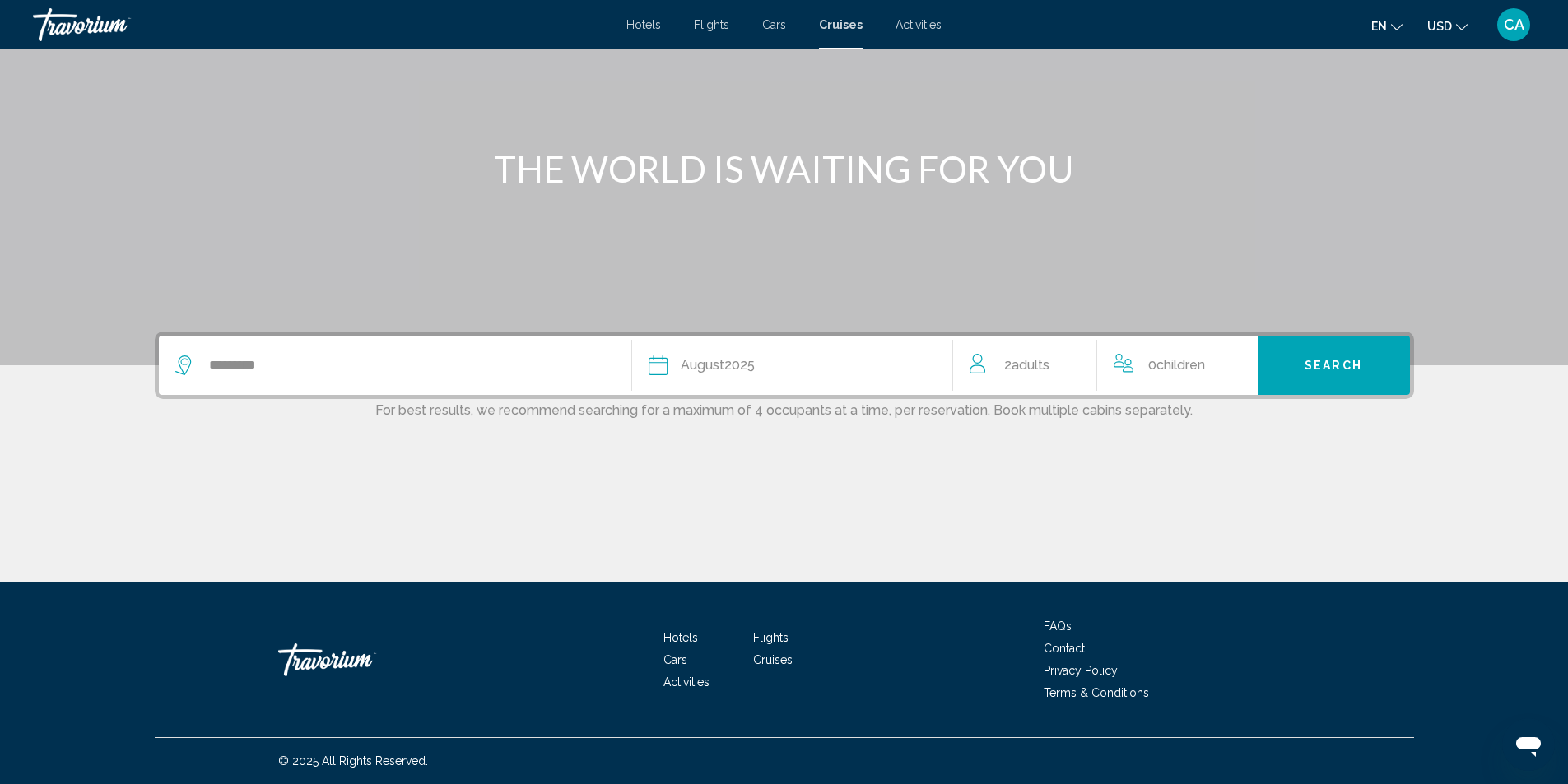
click at [1005, 364] on span "2 Adult Adults" at bounding box center [1026, 365] width 45 height 23
click at [972, 358] on icon "Decrement adults" at bounding box center [976, 361] width 14 height 20
click at [1337, 361] on span "Search" at bounding box center [1333, 366] width 58 height 13
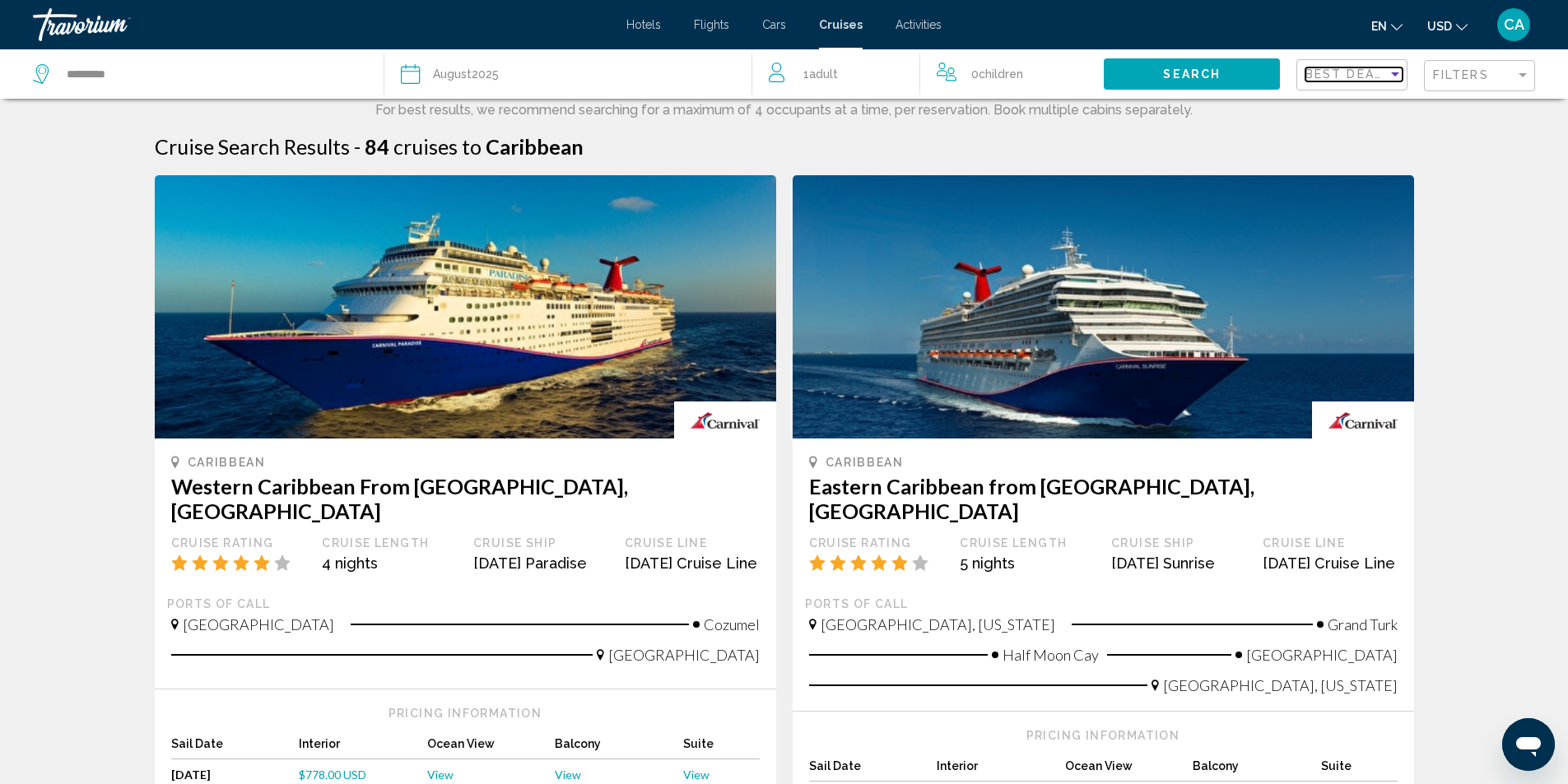
click at [1394, 72] on div "Sort by" at bounding box center [1395, 74] width 9 height 4
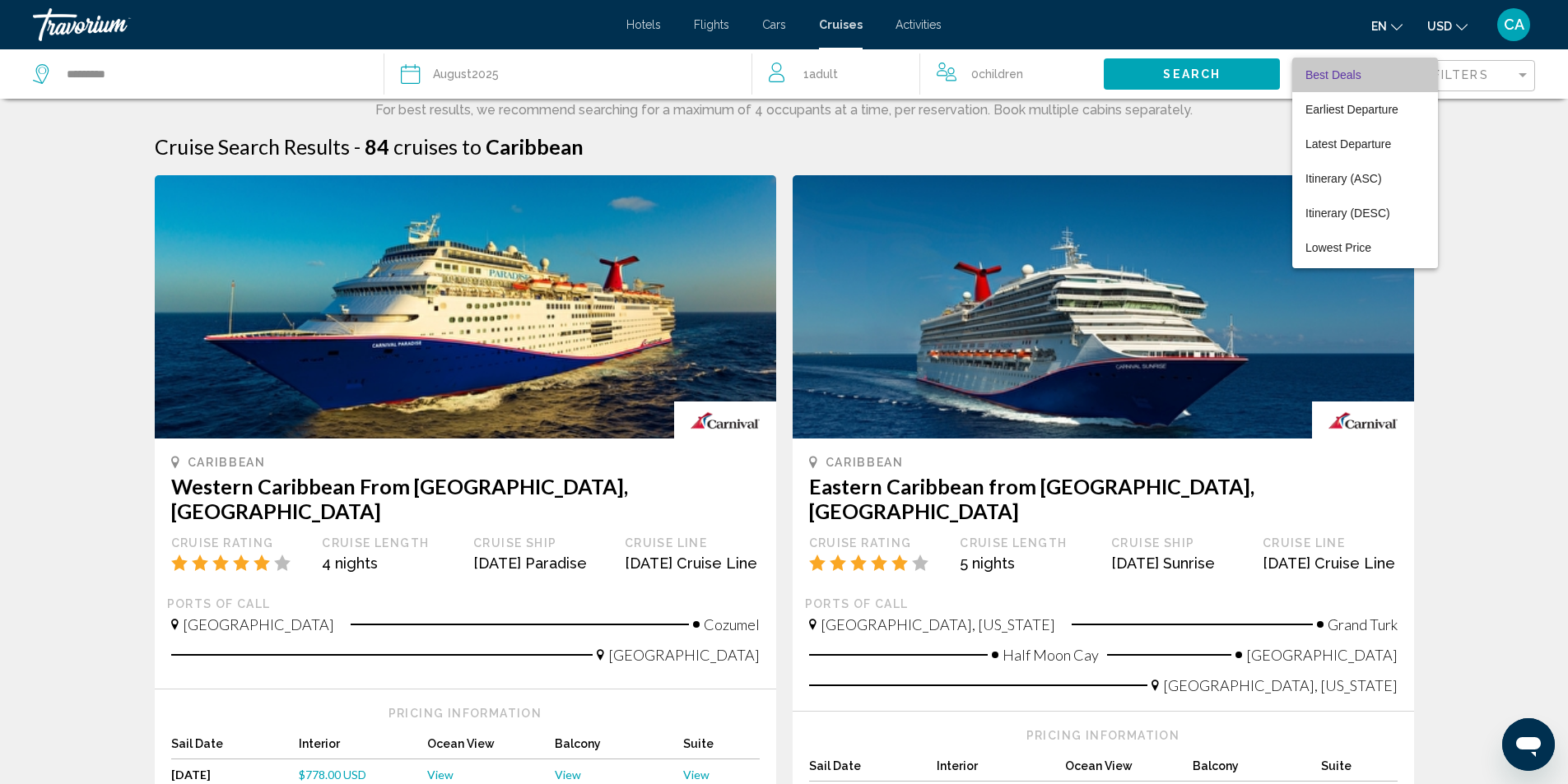
click at [1394, 72] on span "Best Deals" at bounding box center [1365, 75] width 119 height 35
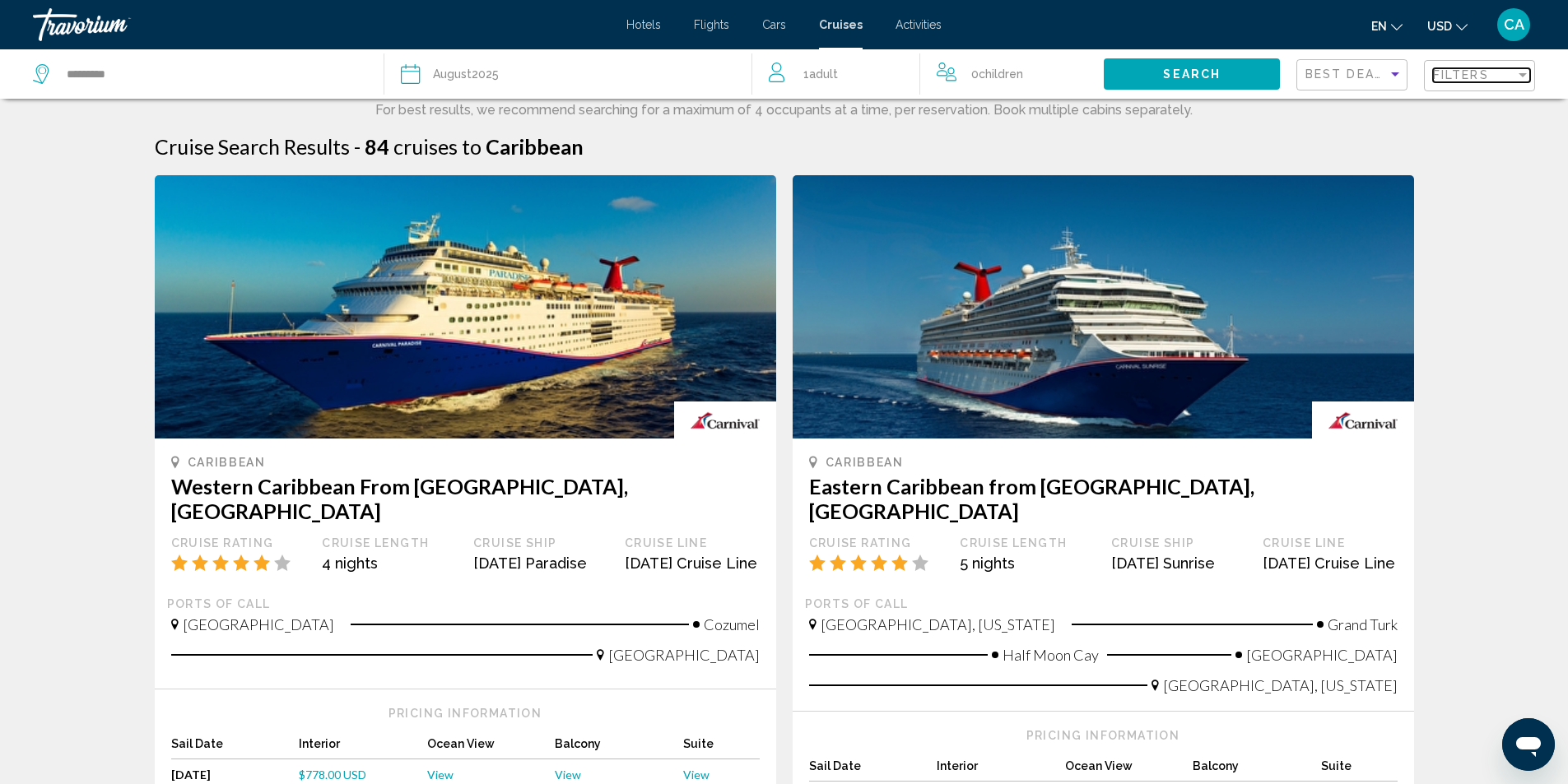
click at [1523, 71] on div "Filter" at bounding box center [1522, 74] width 14 height 13
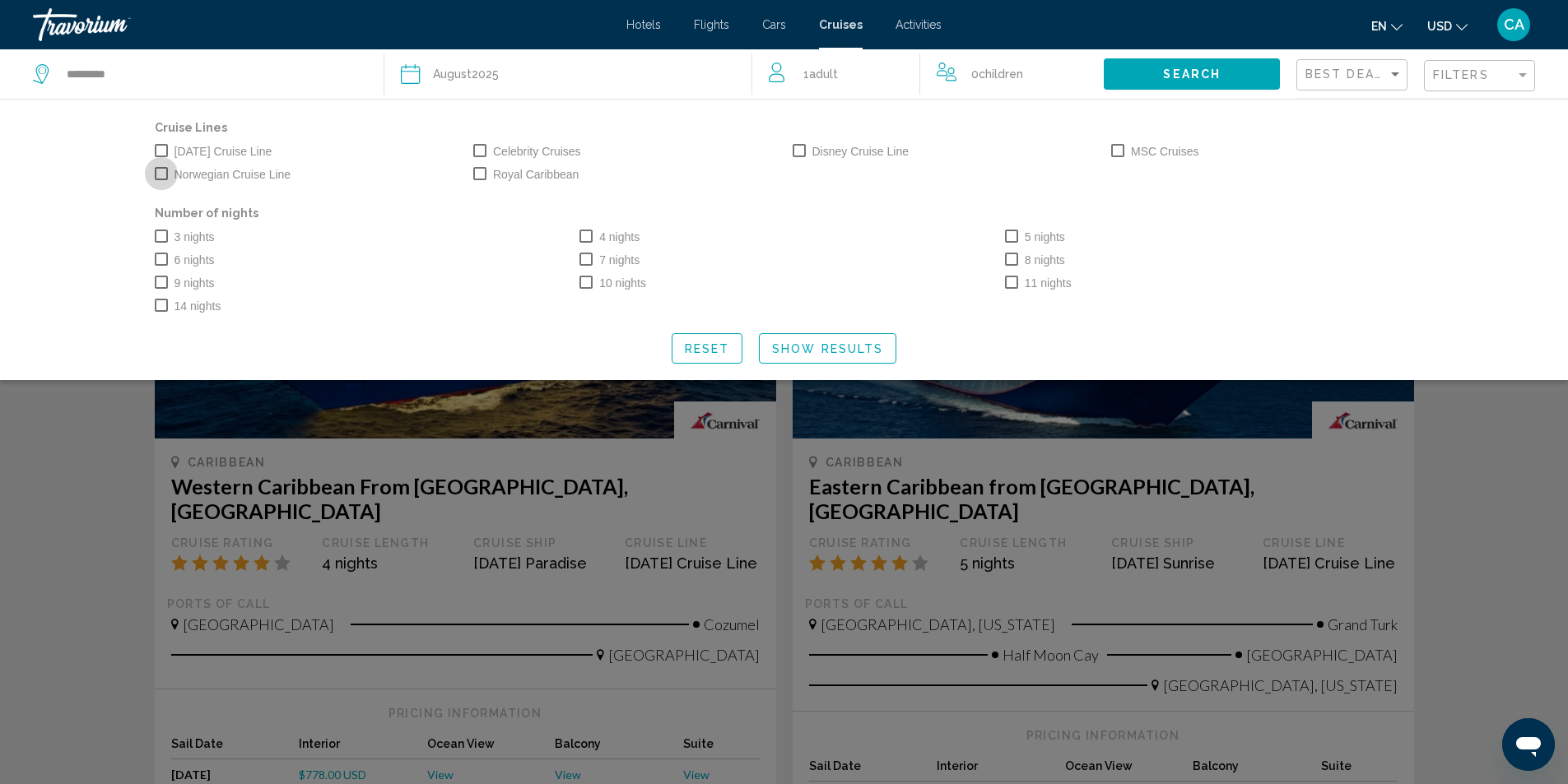
click at [159, 173] on span "Search widget" at bounding box center [161, 173] width 13 height 13
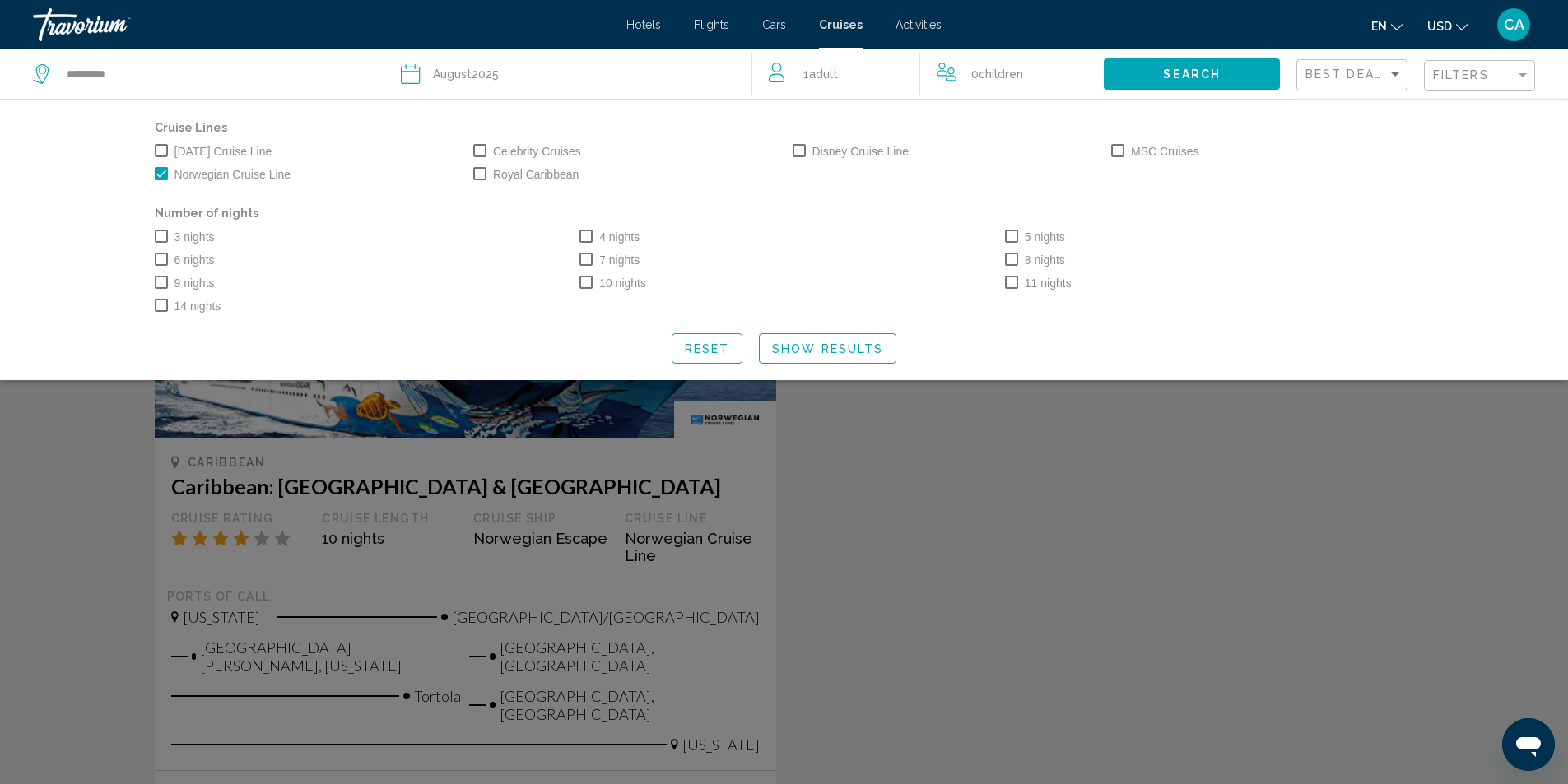
click at [578, 256] on div "7 nights" at bounding box center [784, 258] width 425 height 23
click at [586, 259] on span "Search widget" at bounding box center [585, 258] width 13 height 13
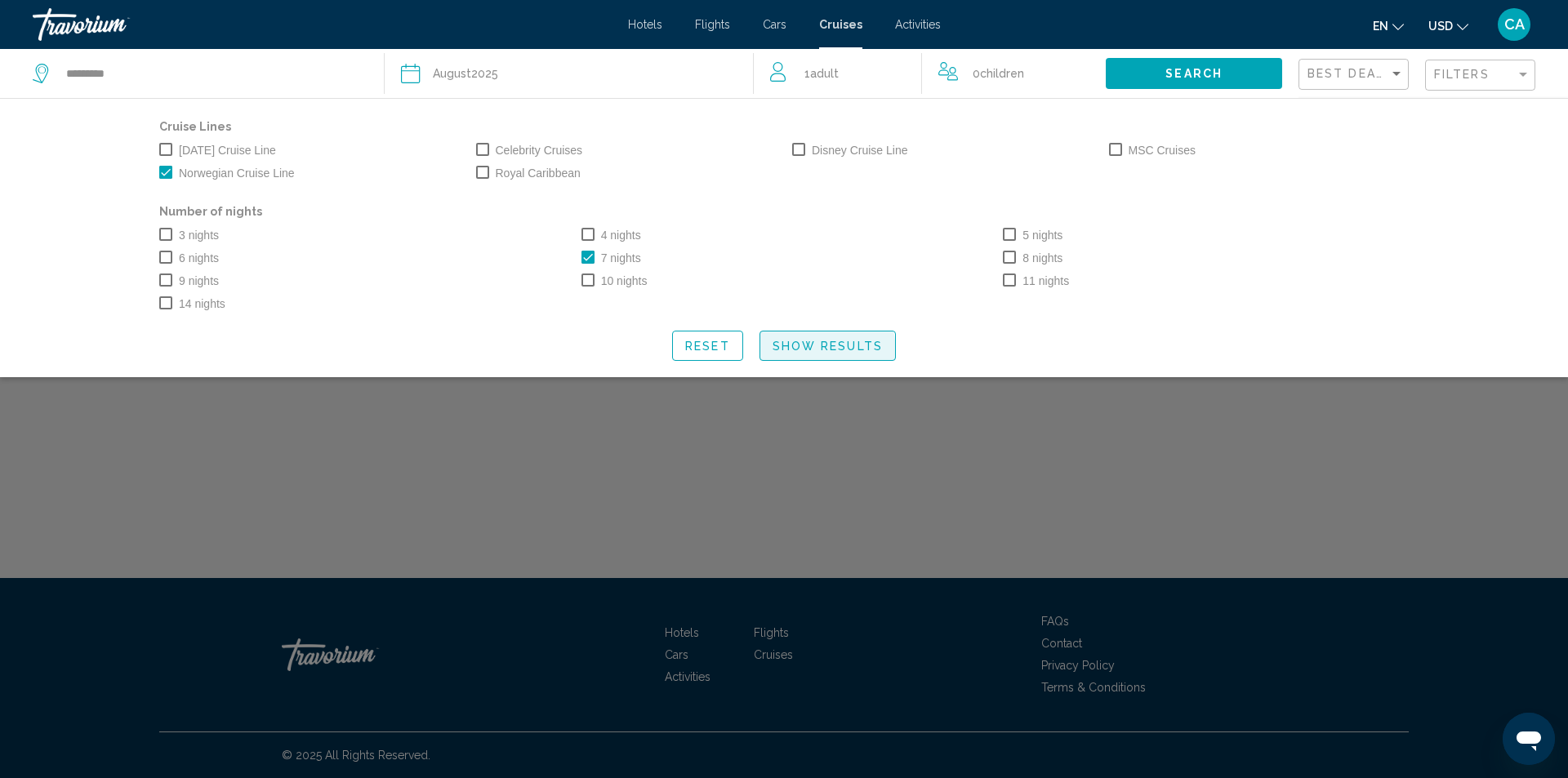
click at [826, 350] on span "Show Results" at bounding box center [828, 346] width 111 height 13
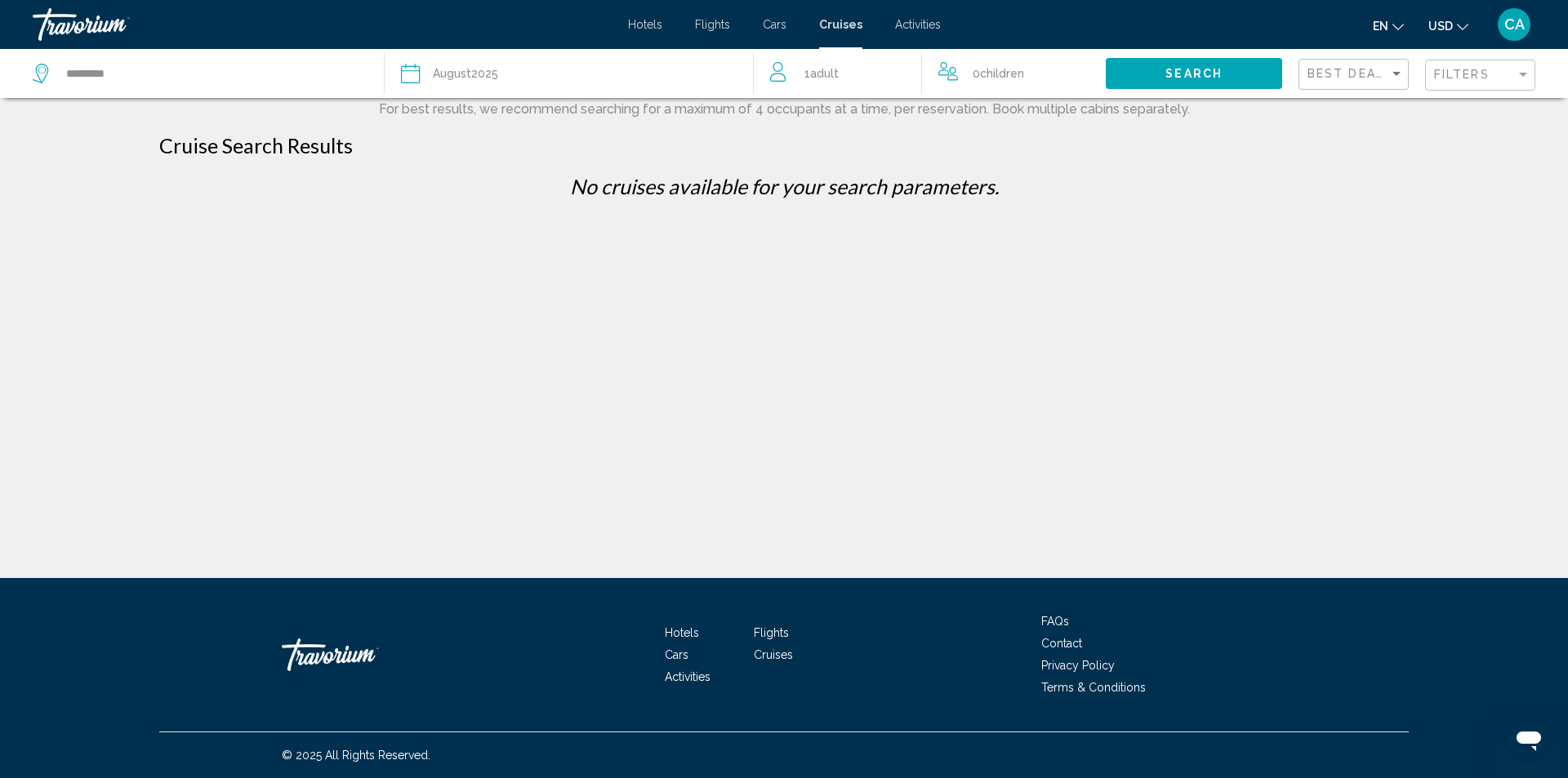
click at [841, 23] on span "Cruises" at bounding box center [841, 24] width 43 height 13
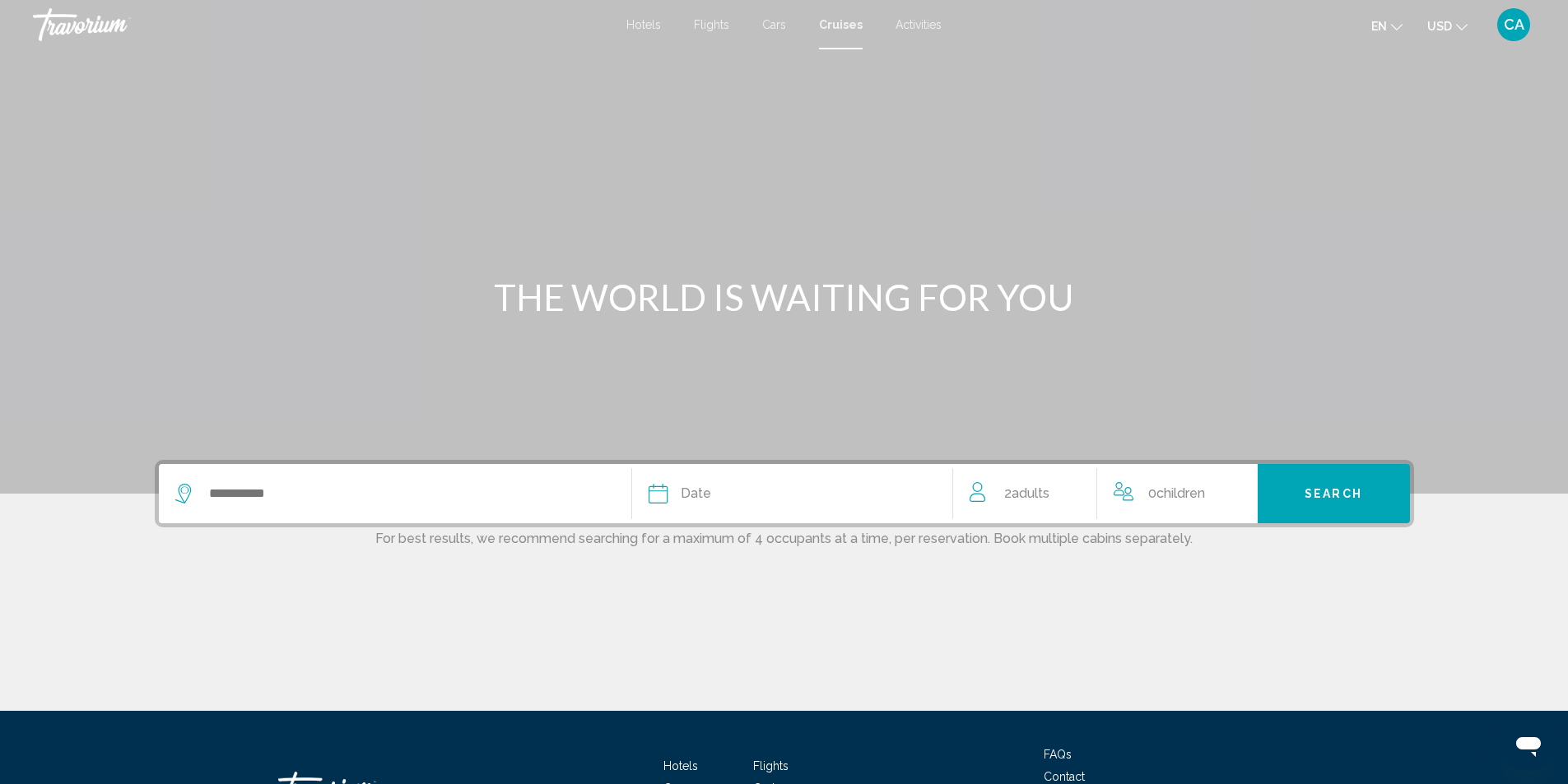
click at [372, 510] on div "Search widget" at bounding box center [395, 494] width 440 height 60
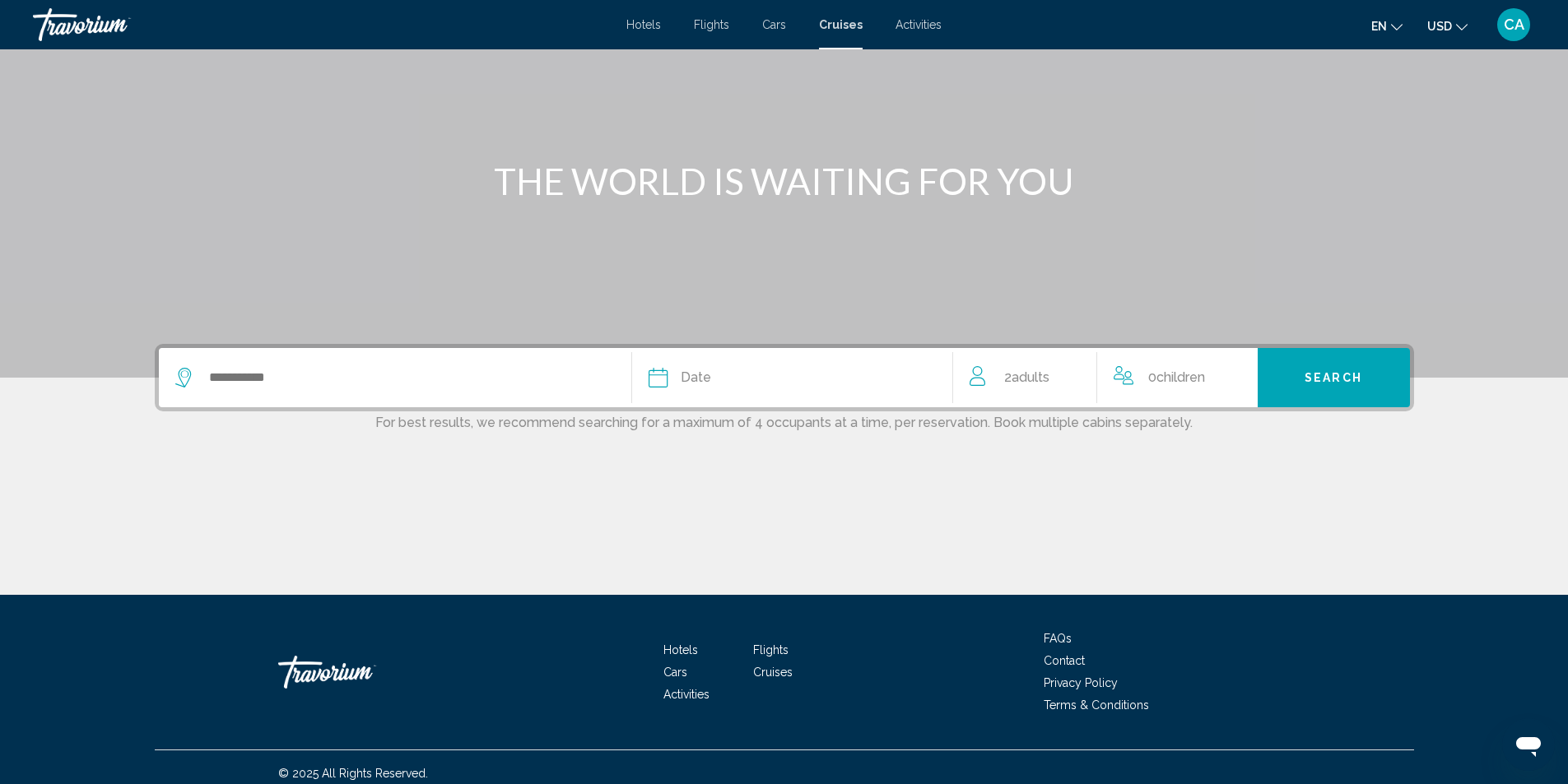
scroll to position [128, 0]
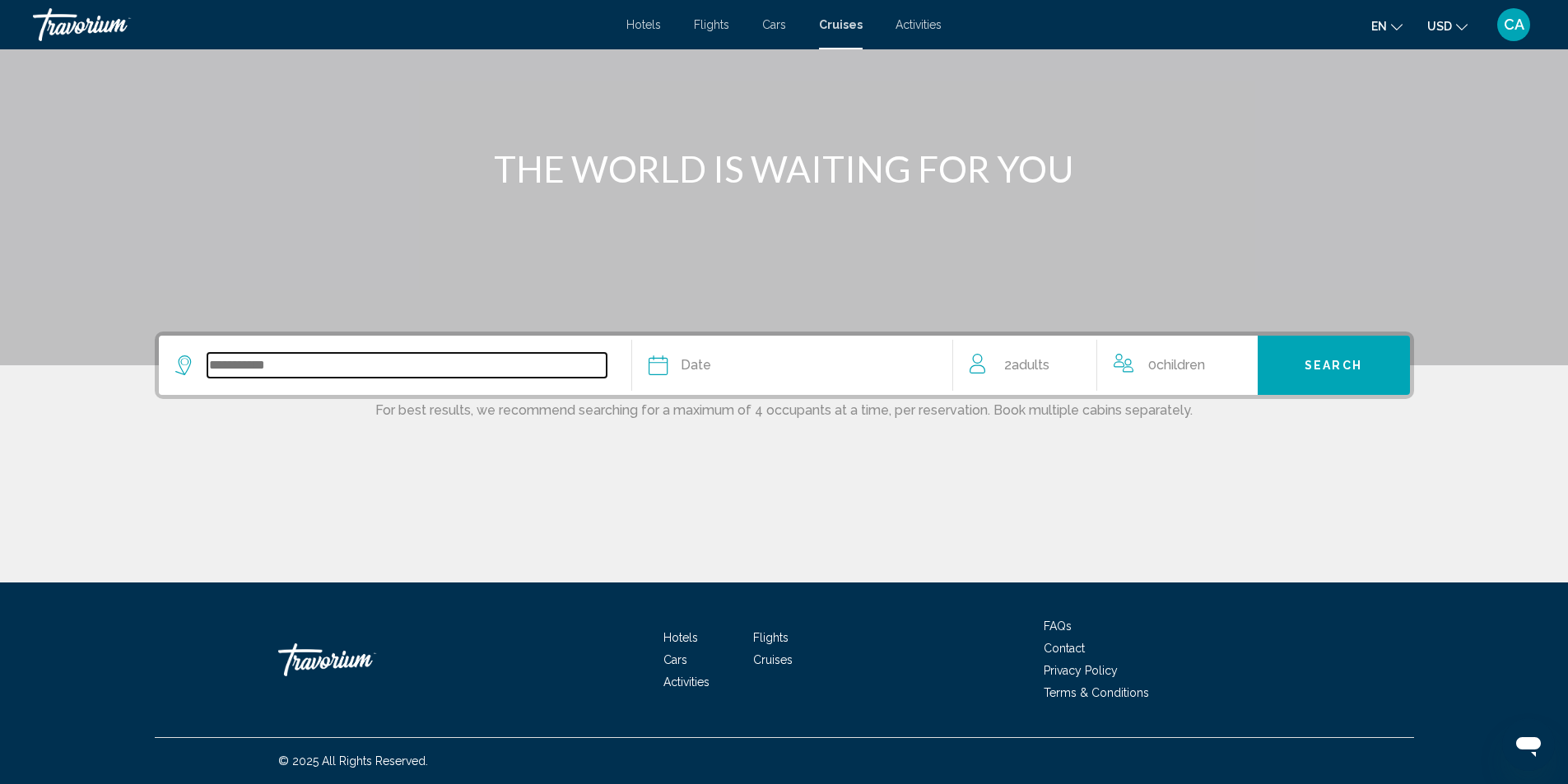
click at [346, 372] on input "Search widget" at bounding box center [406, 365] width 399 height 25
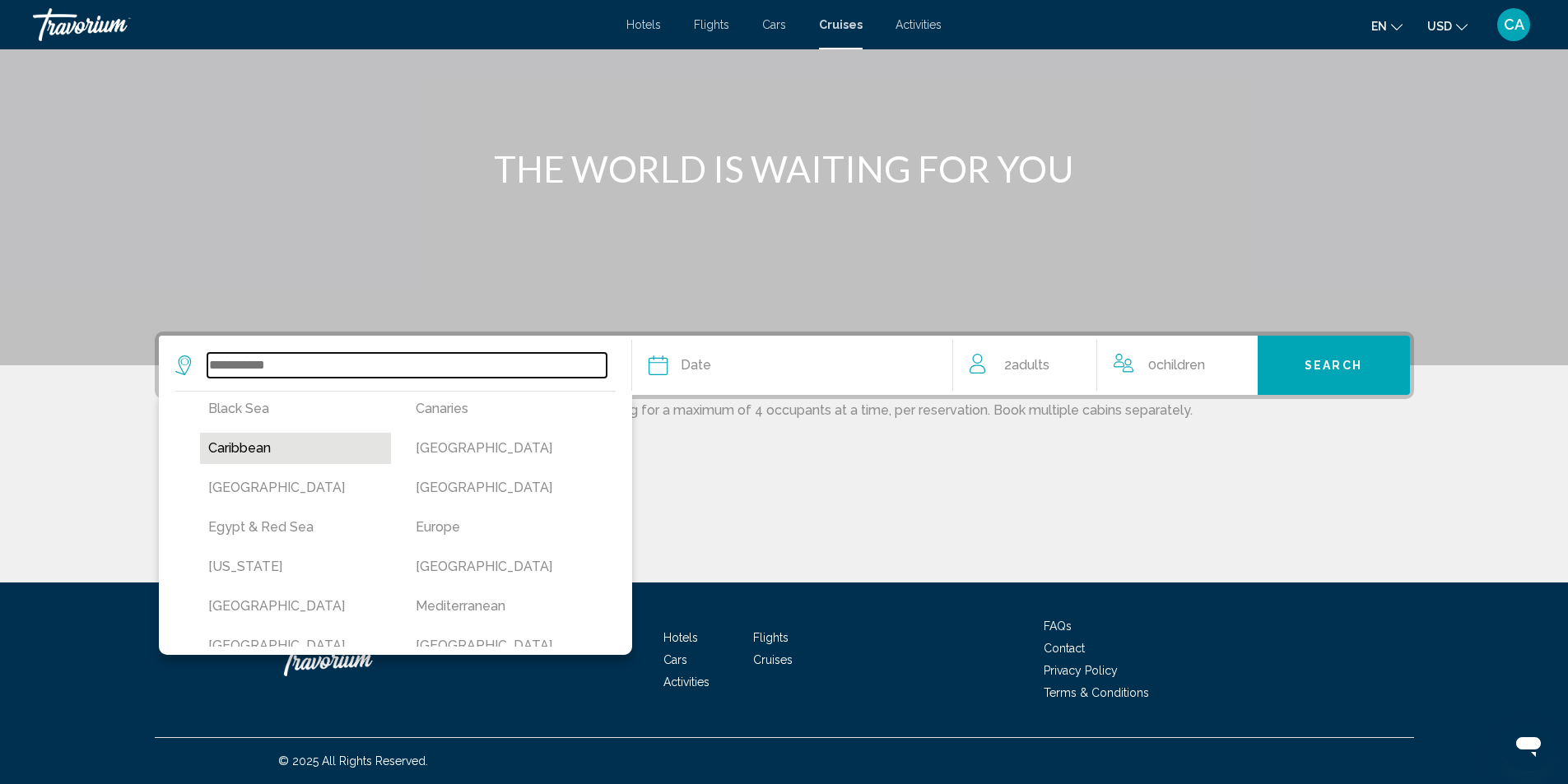
scroll to position [247, 0]
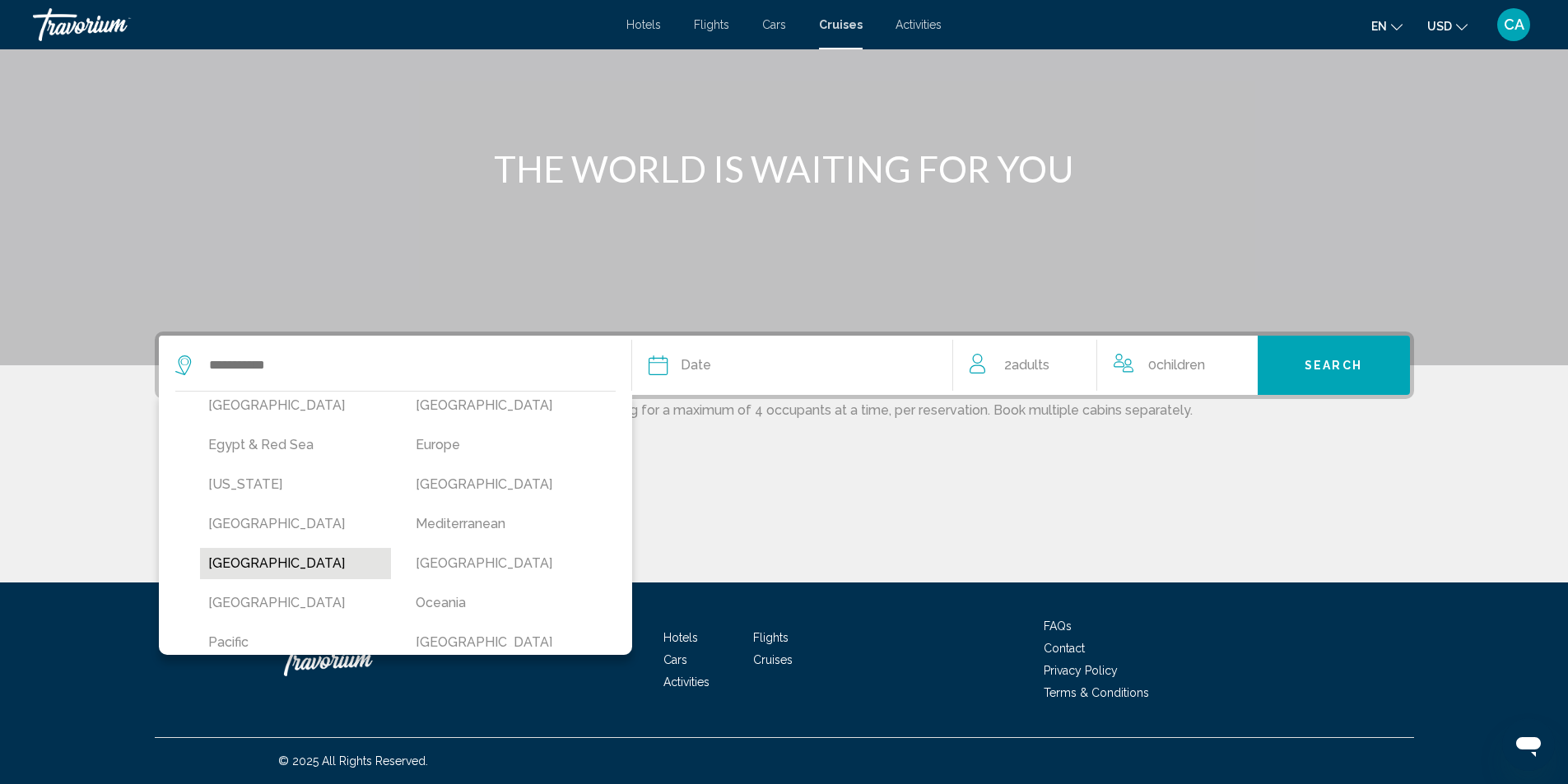
click at [264, 563] on button "[GEOGRAPHIC_DATA]" at bounding box center [296, 564] width 192 height 31
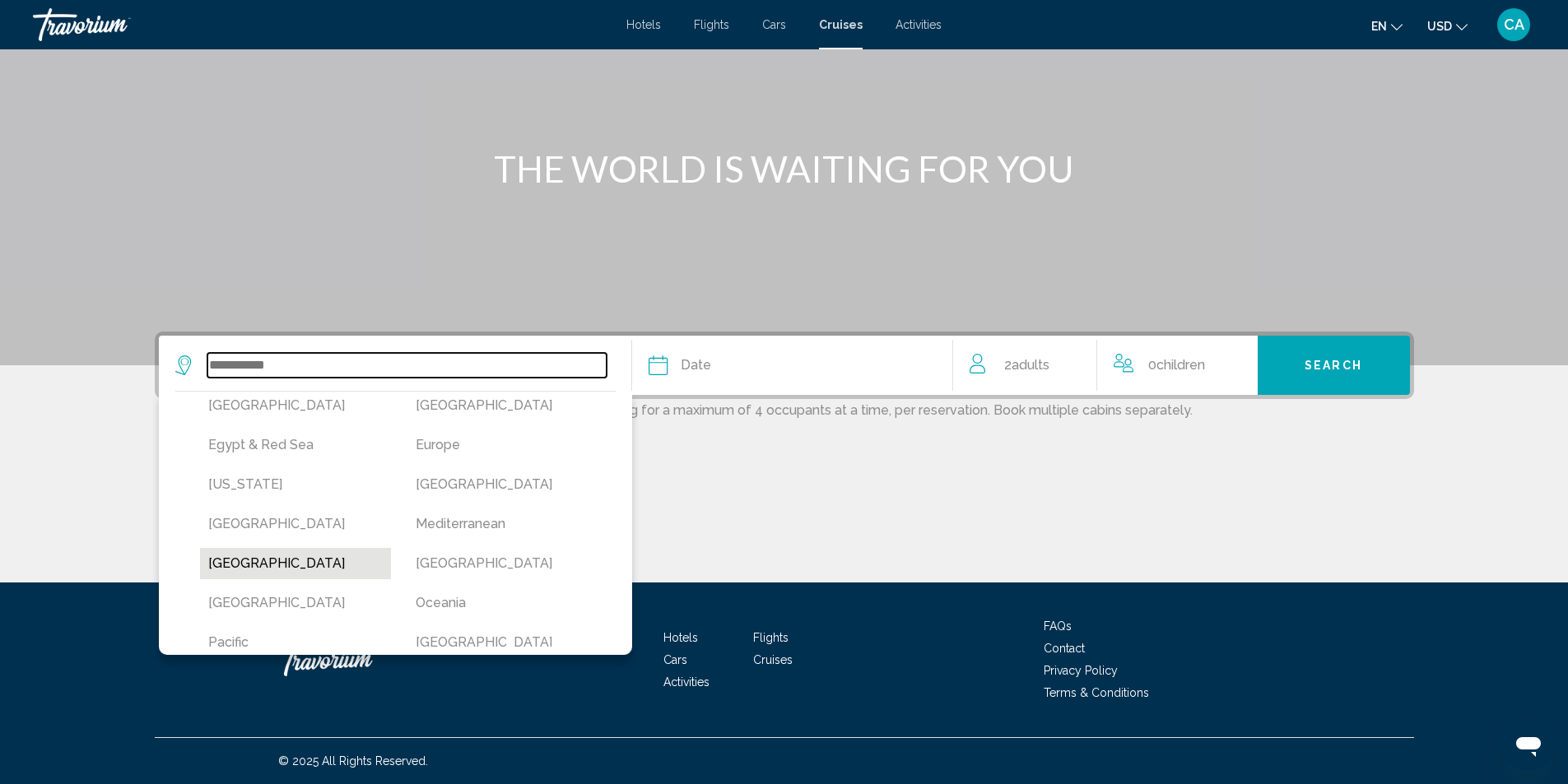
type input "******"
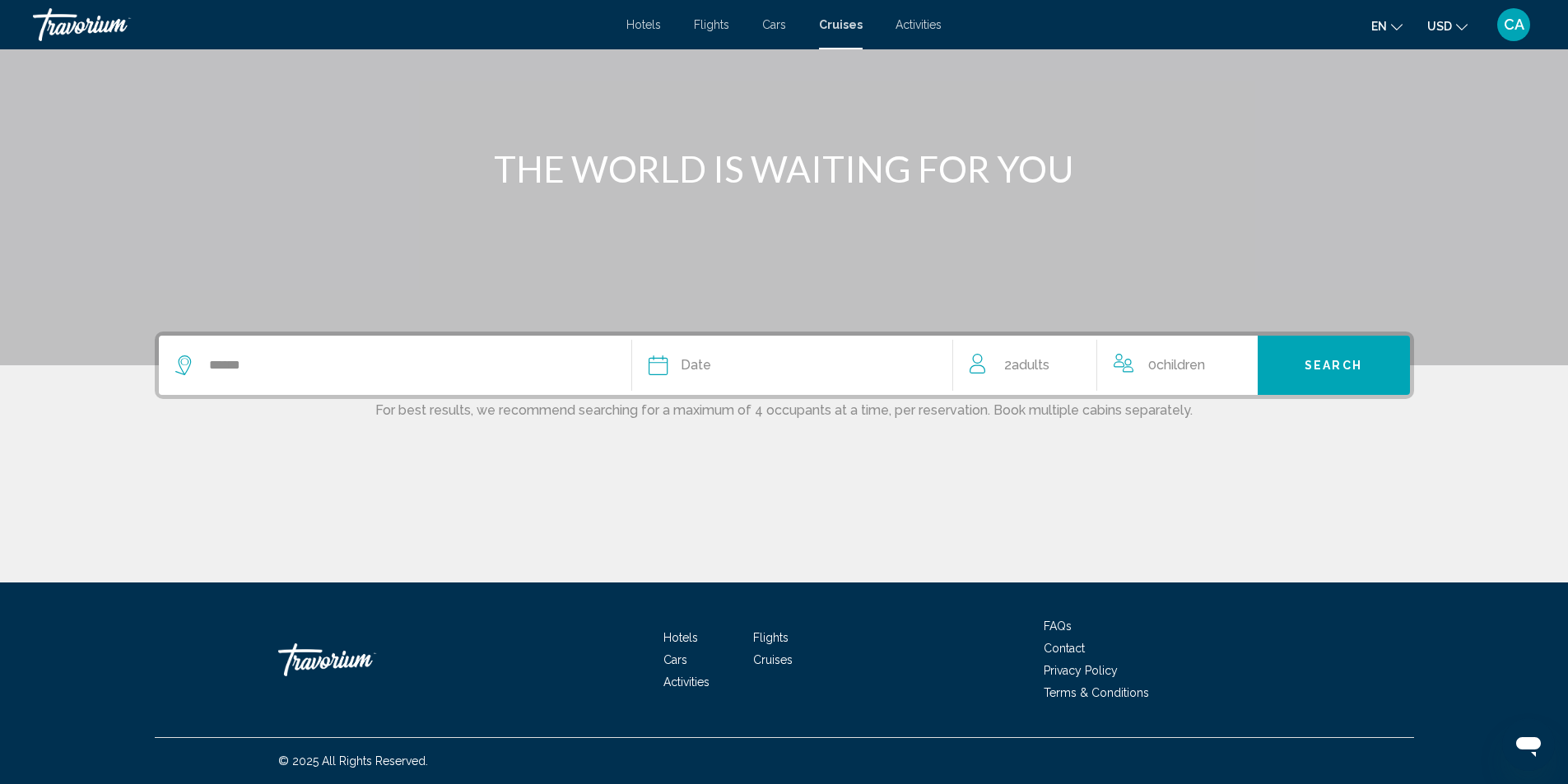
click at [661, 357] on icon "Search widget" at bounding box center [658, 365] width 20 height 20
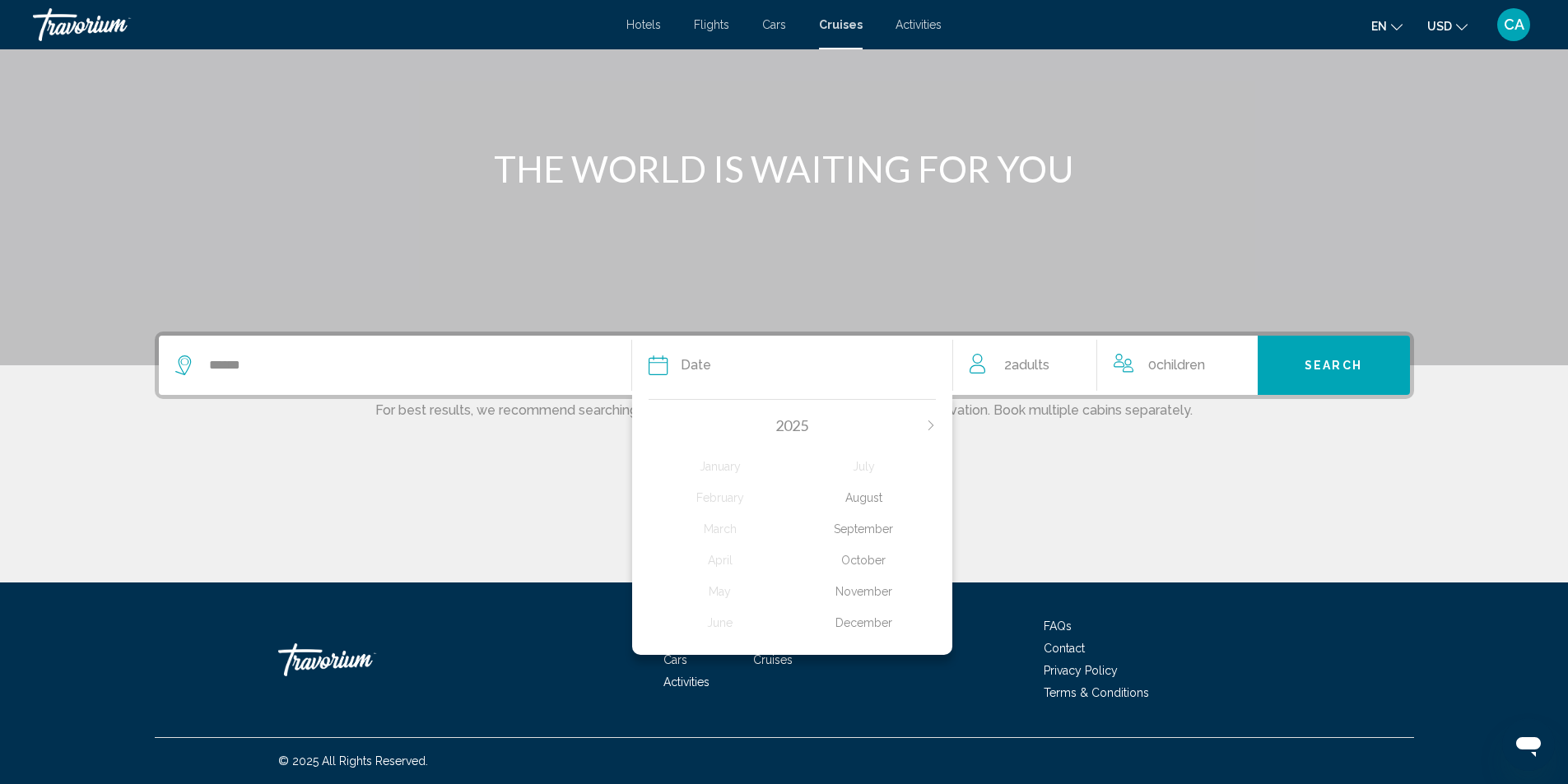
click at [882, 505] on div "August" at bounding box center [863, 497] width 144 height 30
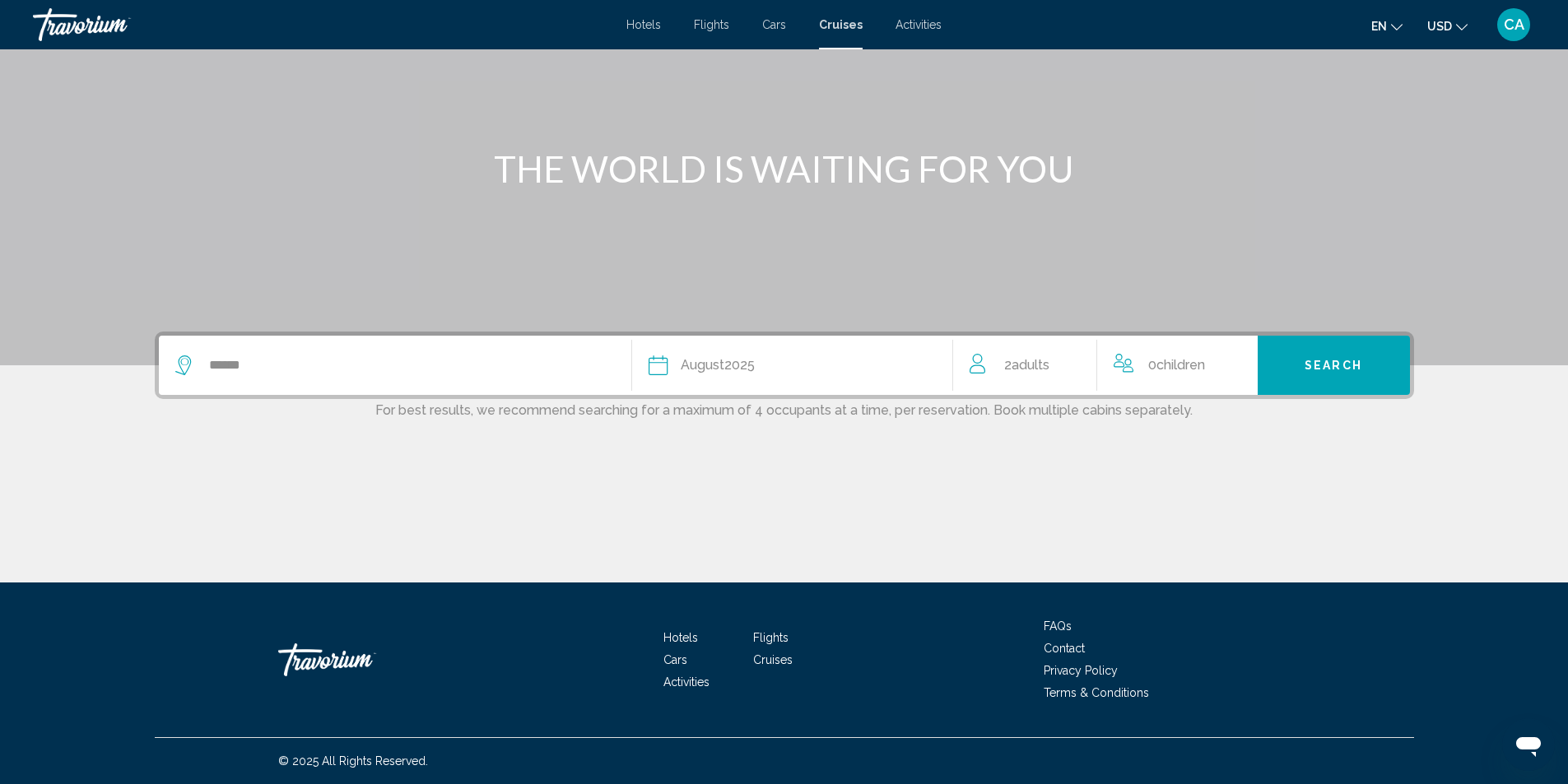
click at [1031, 369] on span "Adults" at bounding box center [1031, 365] width 38 height 15
click at [974, 361] on icon "Decrement adults" at bounding box center [976, 361] width 14 height 20
click at [1343, 356] on button "Search" at bounding box center [1333, 366] width 152 height 60
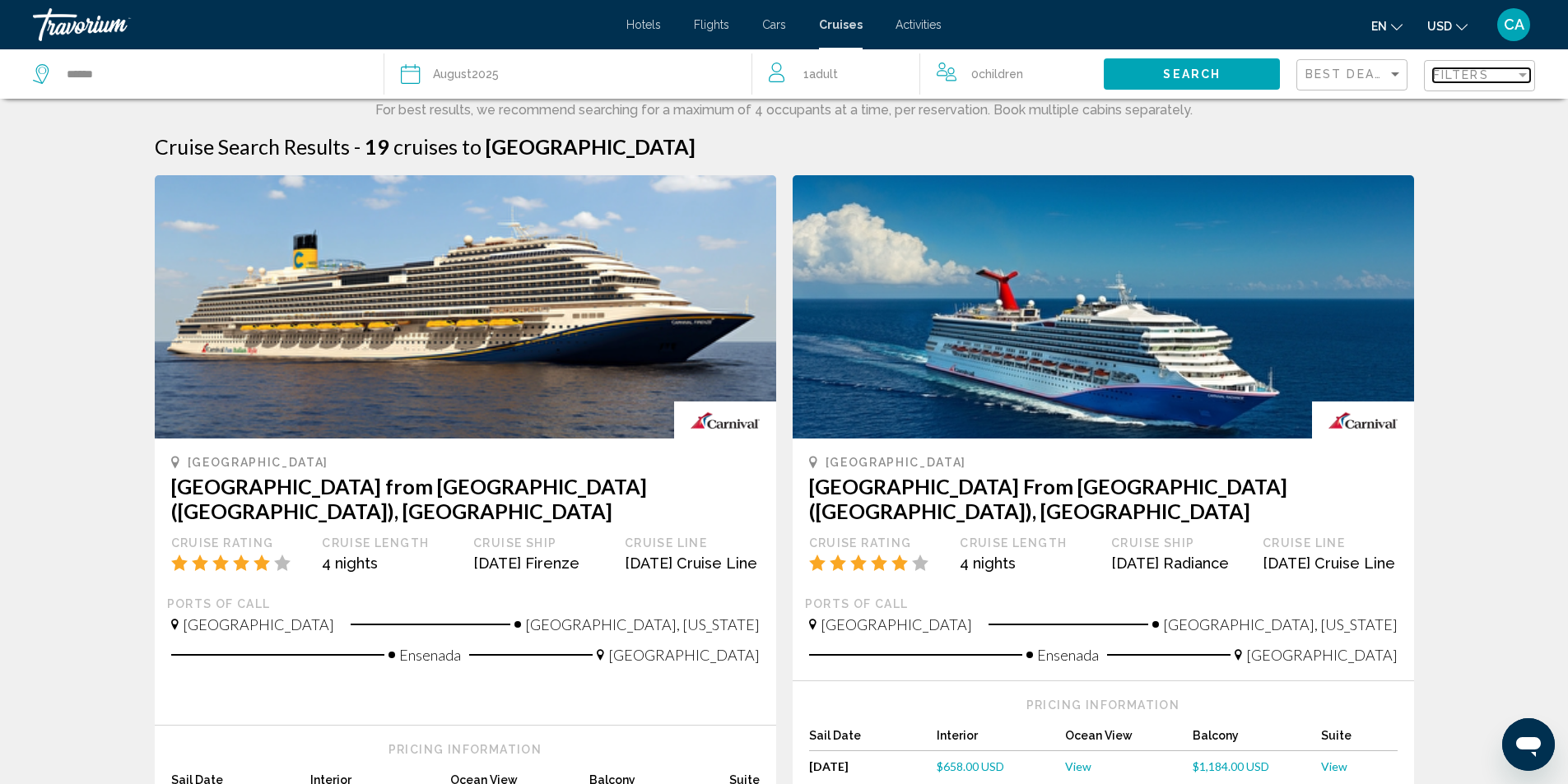
click at [1518, 77] on div "Filter" at bounding box center [1522, 74] width 14 height 13
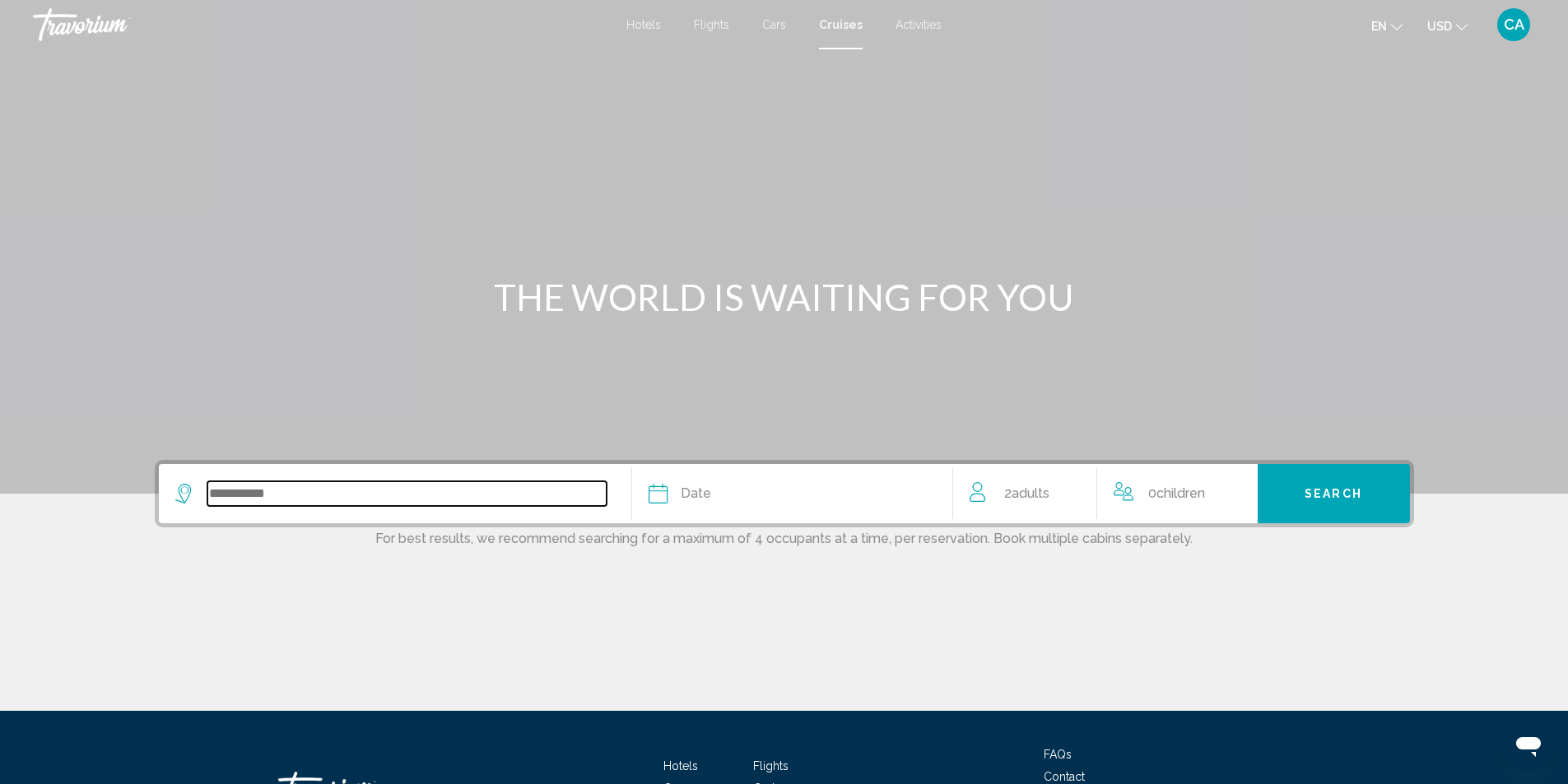
click at [298, 497] on input "Search widget" at bounding box center [406, 493] width 399 height 25
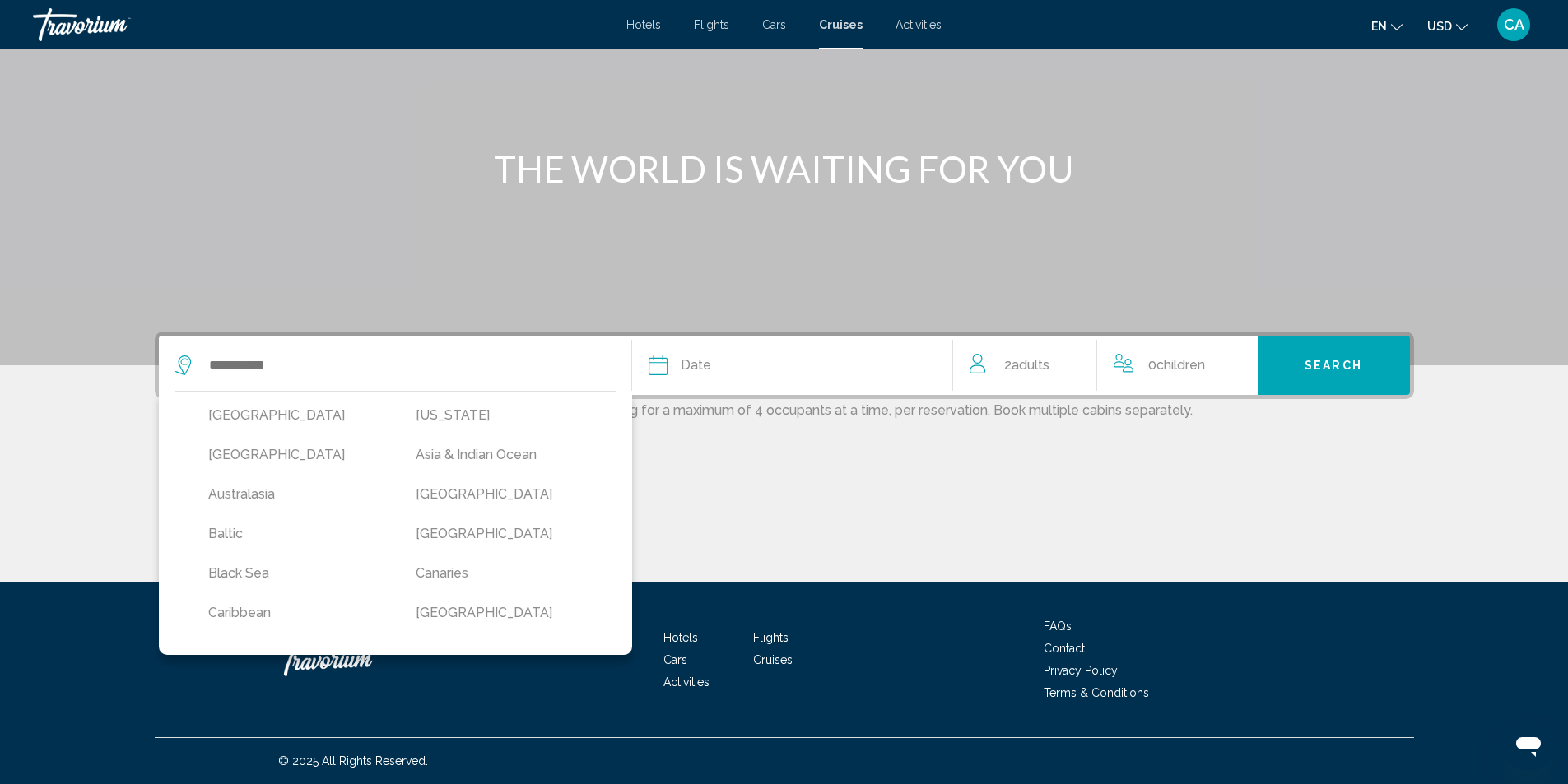
click at [703, 444] on div "[GEOGRAPHIC_DATA] [US_STATE] [GEOGRAPHIC_DATA] [GEOGRAPHIC_DATA] & [GEOGRAPHIC_…" at bounding box center [784, 457] width 1325 height 251
